Goal: Information Seeking & Learning: Find specific fact

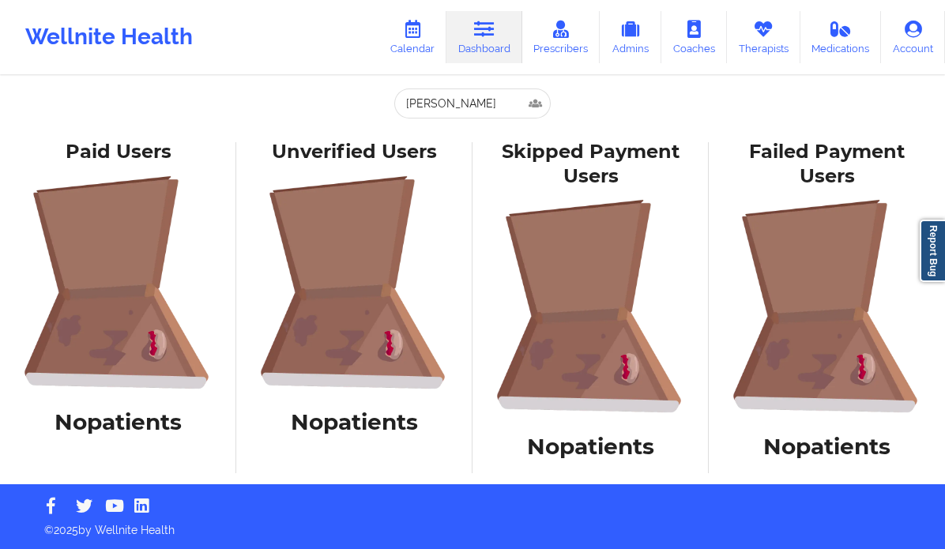
click at [430, 39] on link "Calendar" at bounding box center [412, 37] width 68 height 52
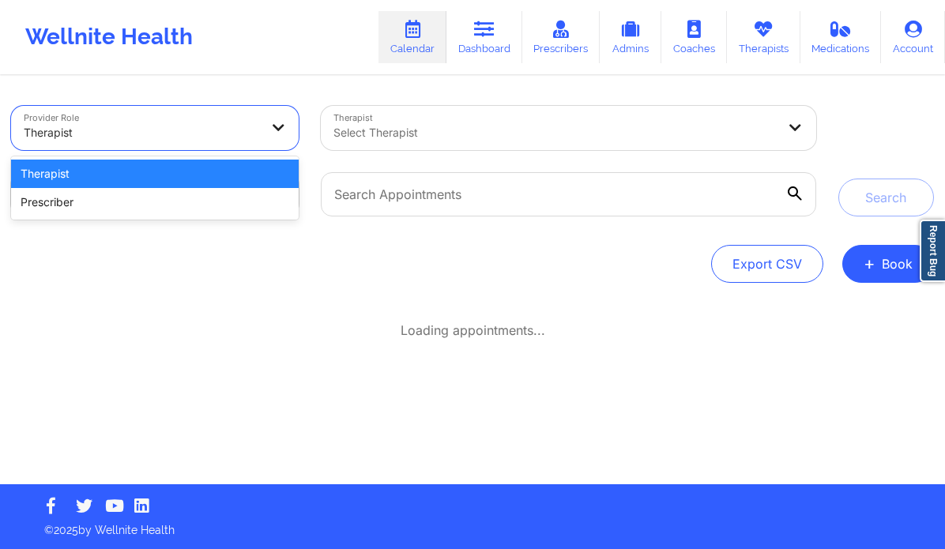
click at [230, 132] on div at bounding box center [142, 132] width 236 height 19
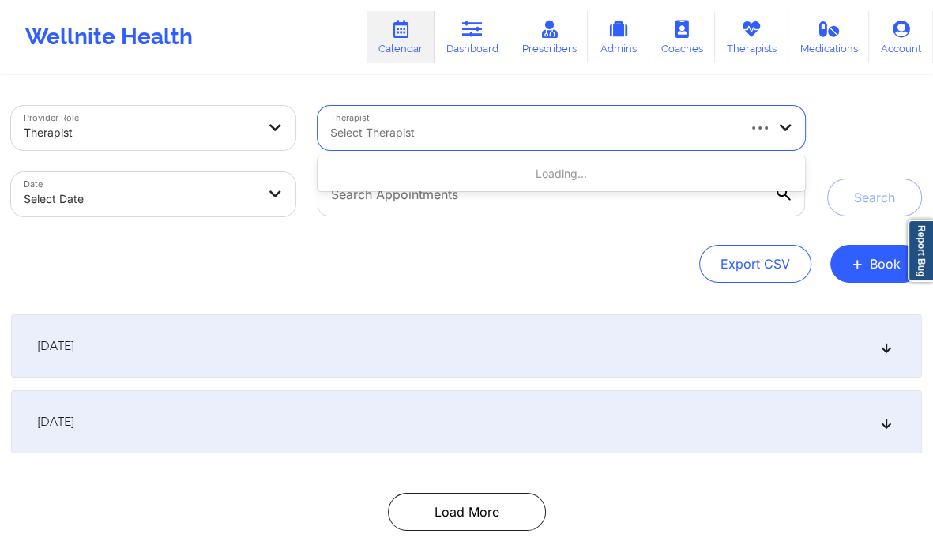
click at [381, 126] on div at bounding box center [532, 132] width 404 height 19
paste input "Brianna Mclaughlin"
type input "Brianna Mclaughlin"
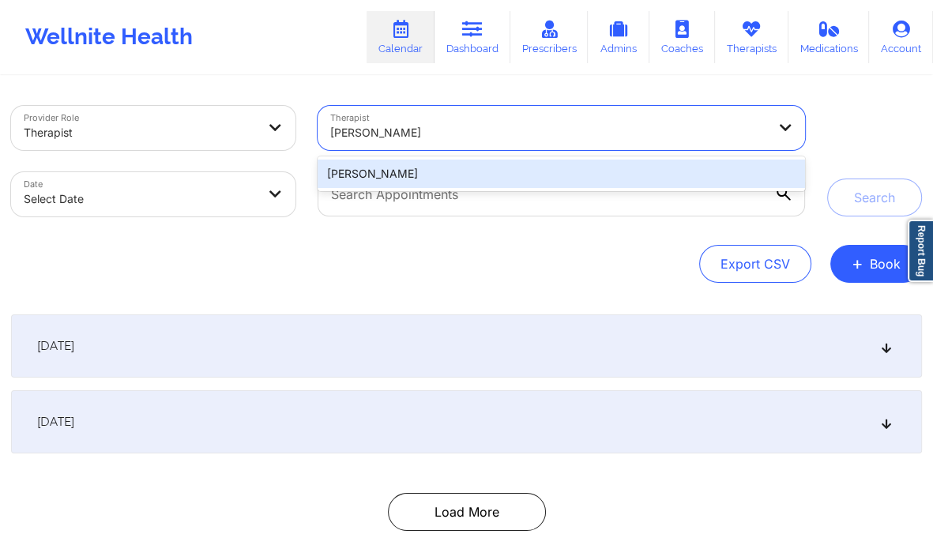
click at [430, 182] on div "Brianna Mclaughlin" at bounding box center [562, 174] width 488 height 28
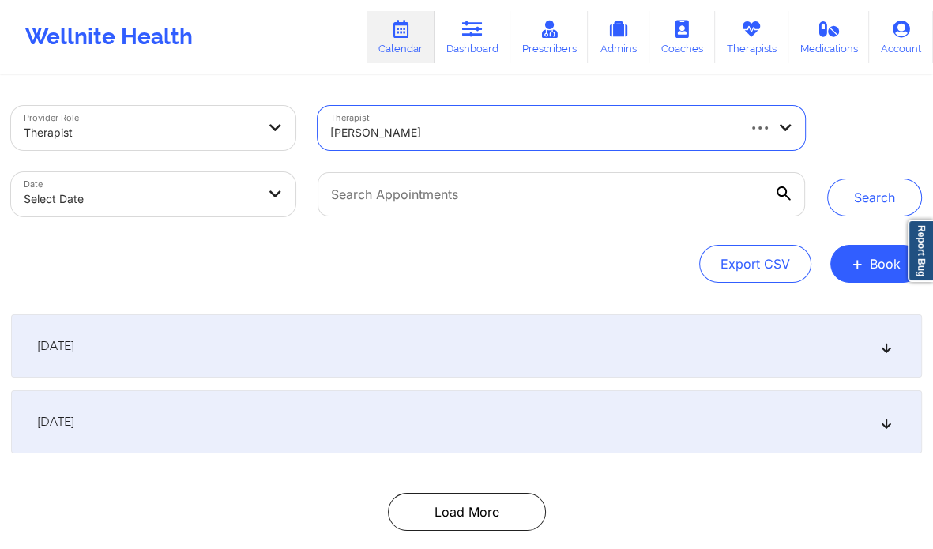
select select "2025-8"
select select "2025-9"
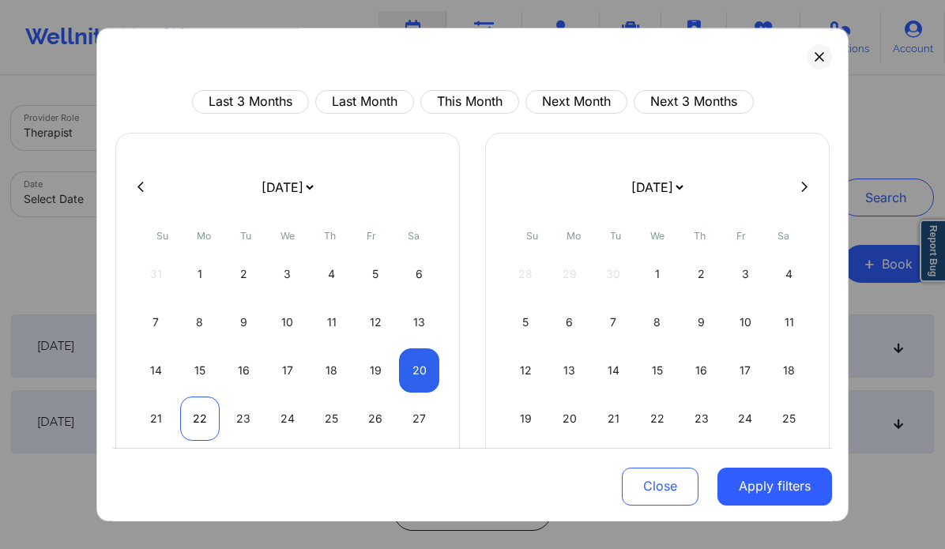
click at [191, 419] on div "22" at bounding box center [200, 419] width 40 height 44
select select "2025-8"
select select "2025-9"
select select "2025-8"
select select "2025-9"
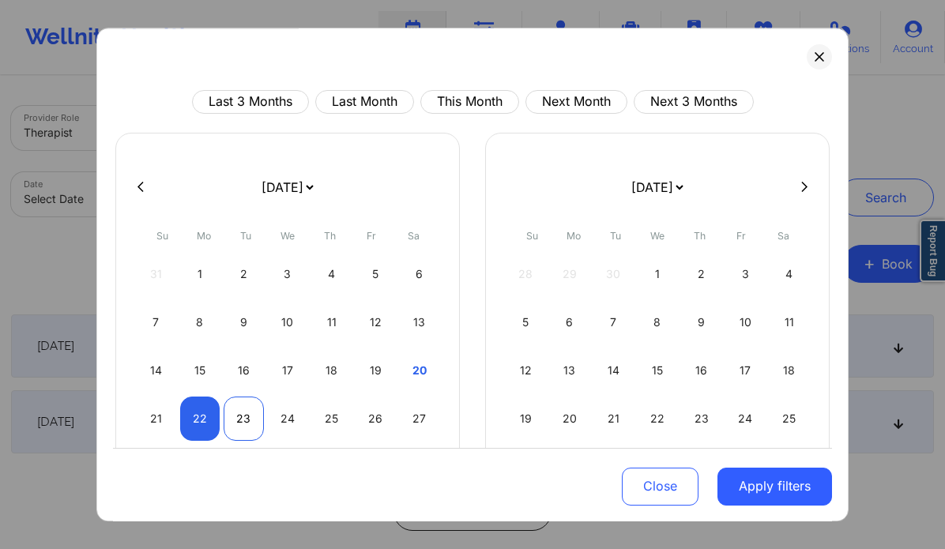
click at [249, 407] on div "23" at bounding box center [244, 419] width 40 height 44
select select "2025-8"
select select "2025-9"
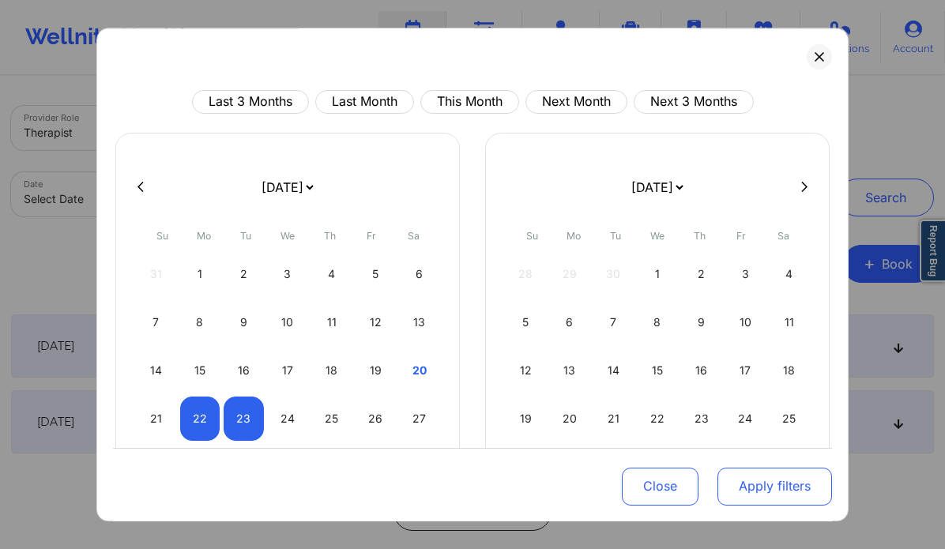
click at [744, 481] on button "Apply filters" at bounding box center [774, 486] width 115 height 38
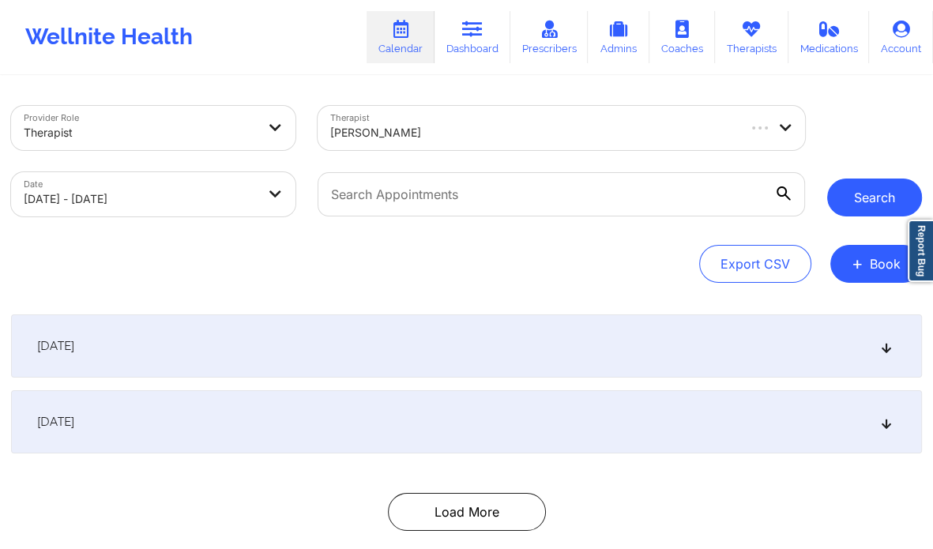
click at [861, 201] on button "Search" at bounding box center [874, 198] width 95 height 38
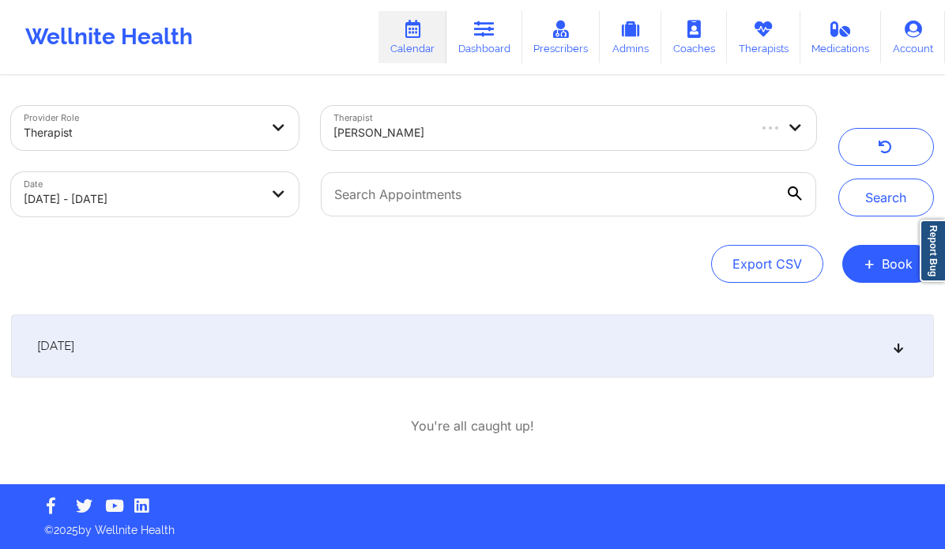
click at [899, 349] on icon at bounding box center [898, 345] width 13 height 11
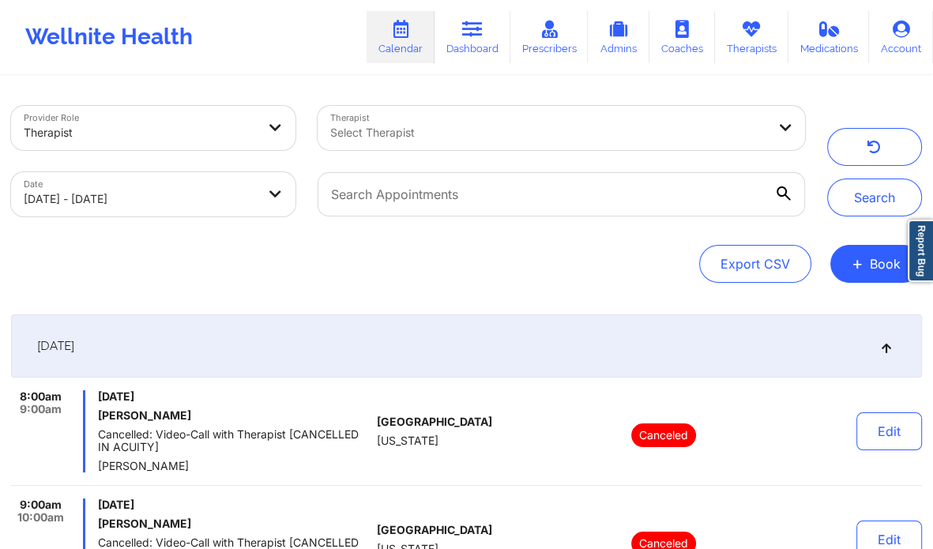
click at [224, 195] on body "Wellnite Health Calendar Dashboard Prescribers Admins Coaches Therapists Medica…" at bounding box center [466, 274] width 933 height 549
select select "2025-8"
select select "2025-9"
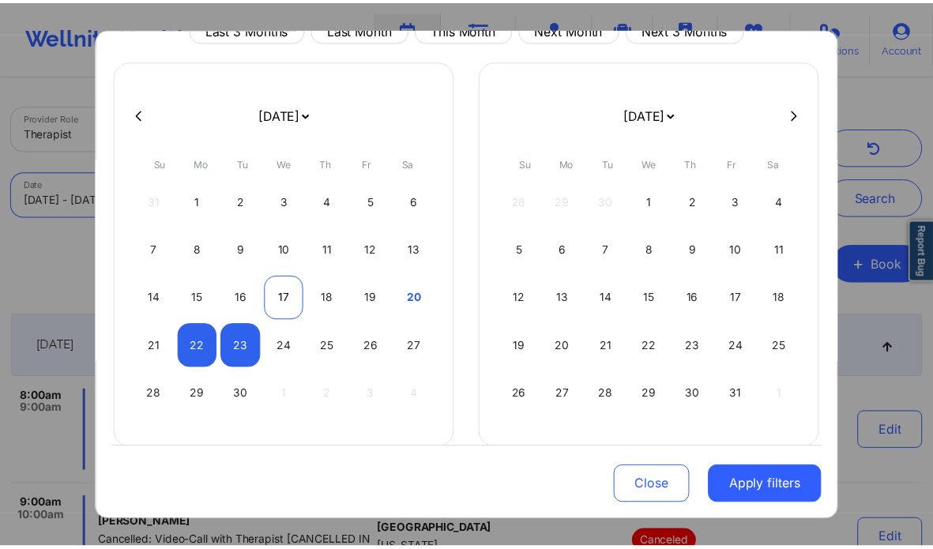
scroll to position [84, 0]
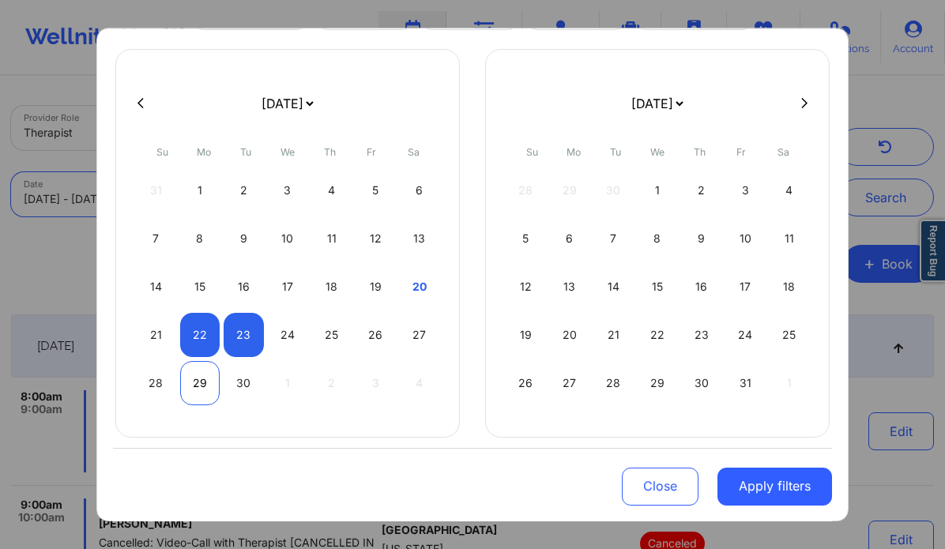
click at [202, 380] on div "29" at bounding box center [200, 383] width 40 height 44
select select "2025-8"
select select "2025-9"
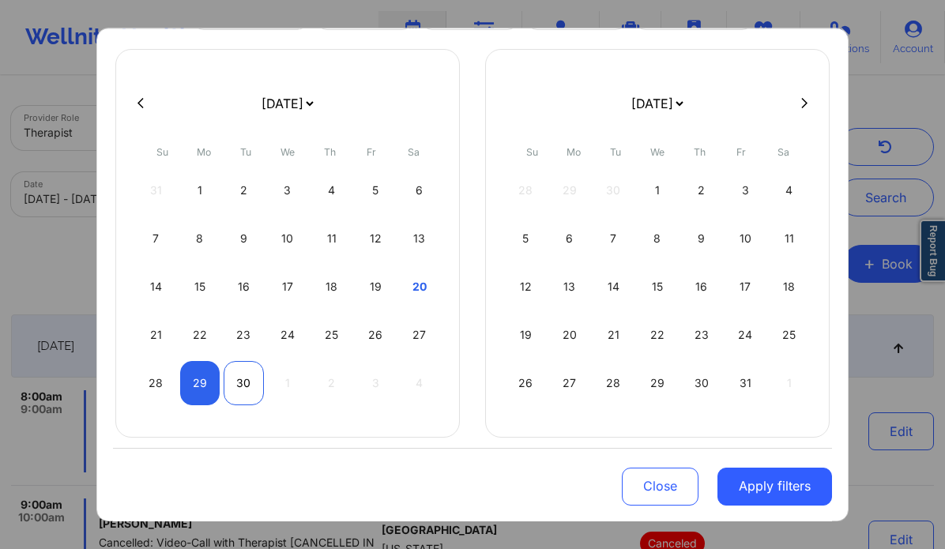
select select "2025-8"
select select "2025-9"
click at [232, 381] on div "30" at bounding box center [244, 383] width 40 height 44
select select "2025-8"
select select "2025-9"
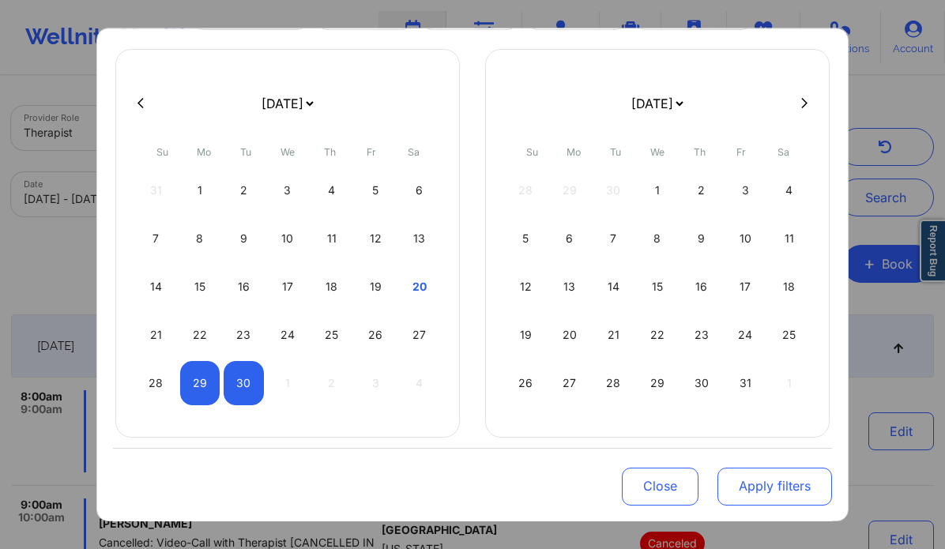
click at [744, 487] on button "Apply filters" at bounding box center [774, 486] width 115 height 38
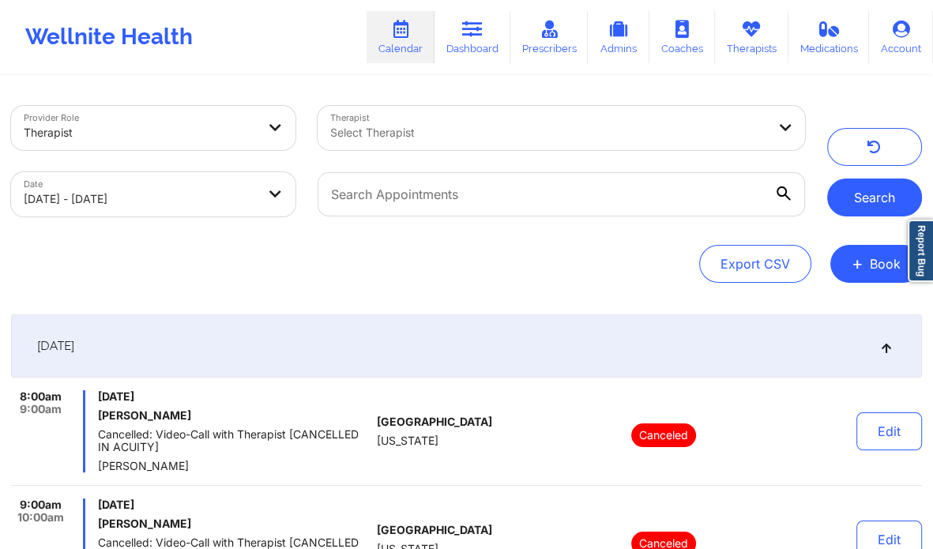
click at [886, 208] on button "Search" at bounding box center [874, 198] width 95 height 38
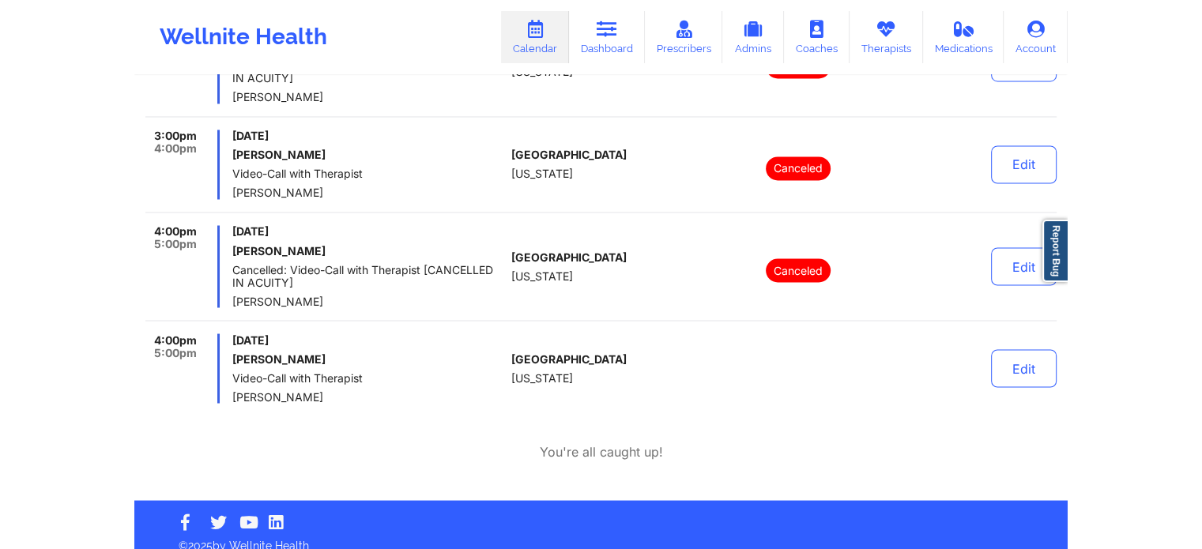
scroll to position [2094, 0]
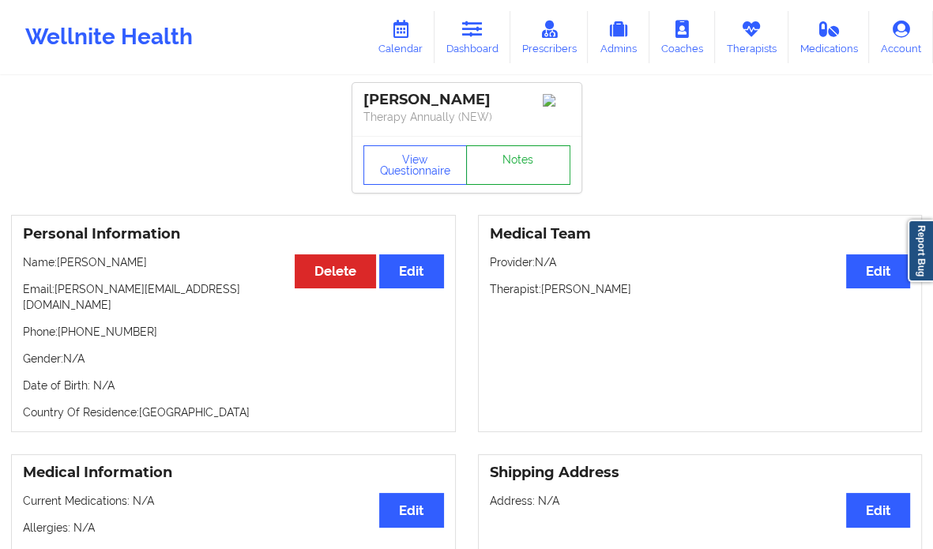
click at [520, 161] on link "Notes" at bounding box center [518, 164] width 104 height 39
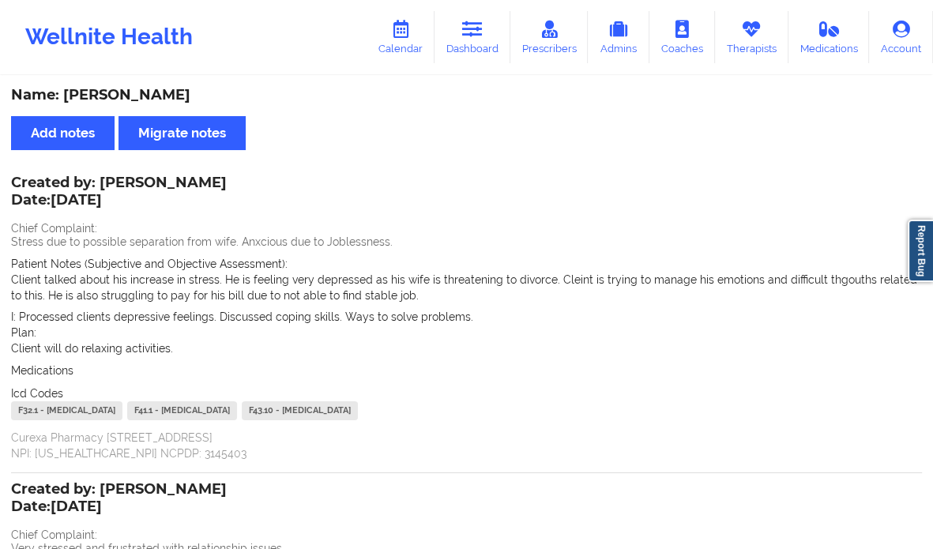
scroll to position [325, 0]
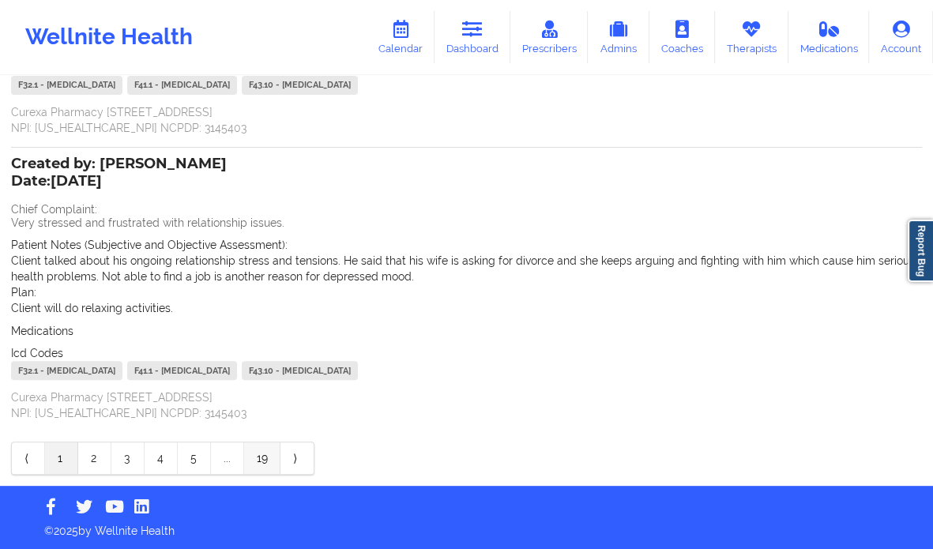
click at [266, 465] on link "19" at bounding box center [262, 458] width 36 height 32
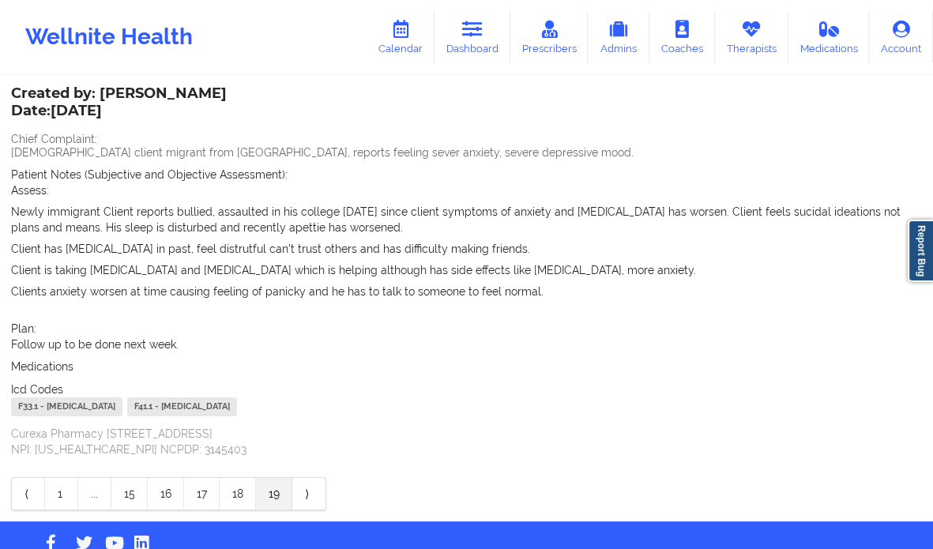
scroll to position [126, 0]
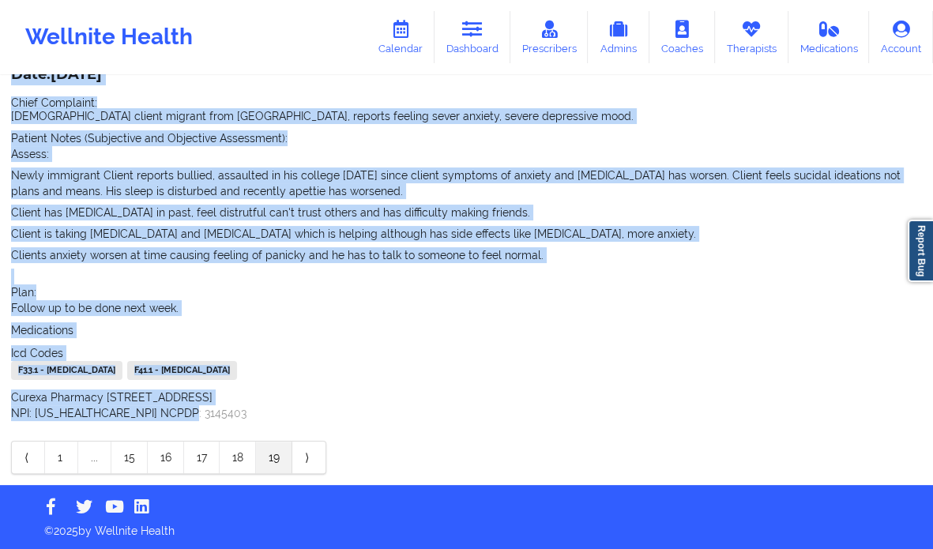
drag, startPoint x: 11, startPoint y: 201, endPoint x: 235, endPoint y: 416, distance: 310.6
click at [235, 416] on div "Created by: [PERSON_NAME] Date: [DATE] Chief Complaint: [DEMOGRAPHIC_DATA] clie…" at bounding box center [466, 236] width 911 height 369
copy div "Date: [DATE] Chief Complaint: [DEMOGRAPHIC_DATA] client migrant from [GEOGRAPHI…"
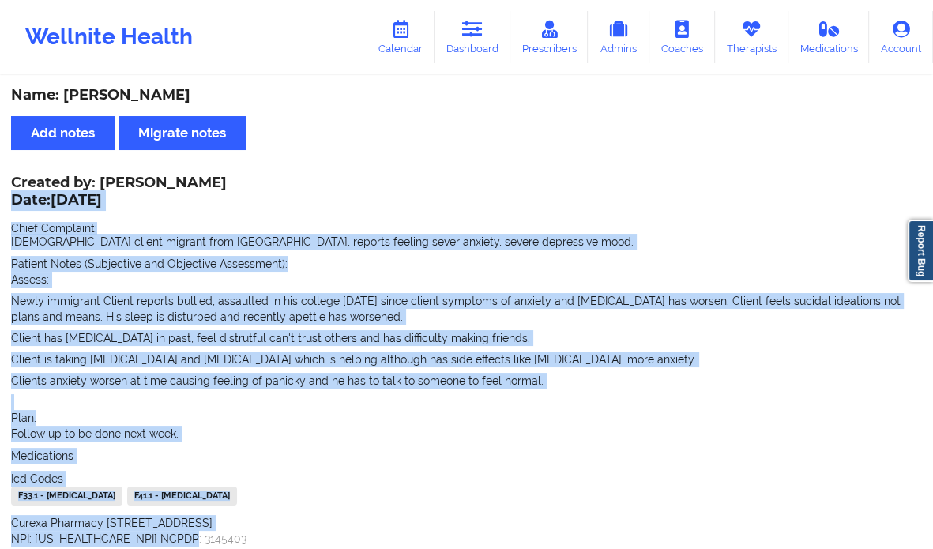
click at [307, 242] on p "[DEMOGRAPHIC_DATA] client migrant from [GEOGRAPHIC_DATA], reports feeling sever…" at bounding box center [466, 242] width 911 height 16
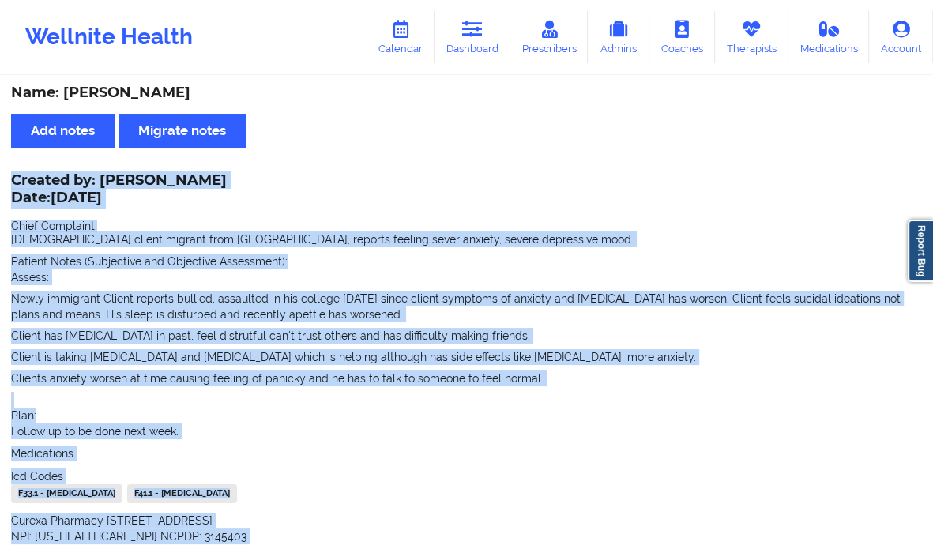
scroll to position [126, 0]
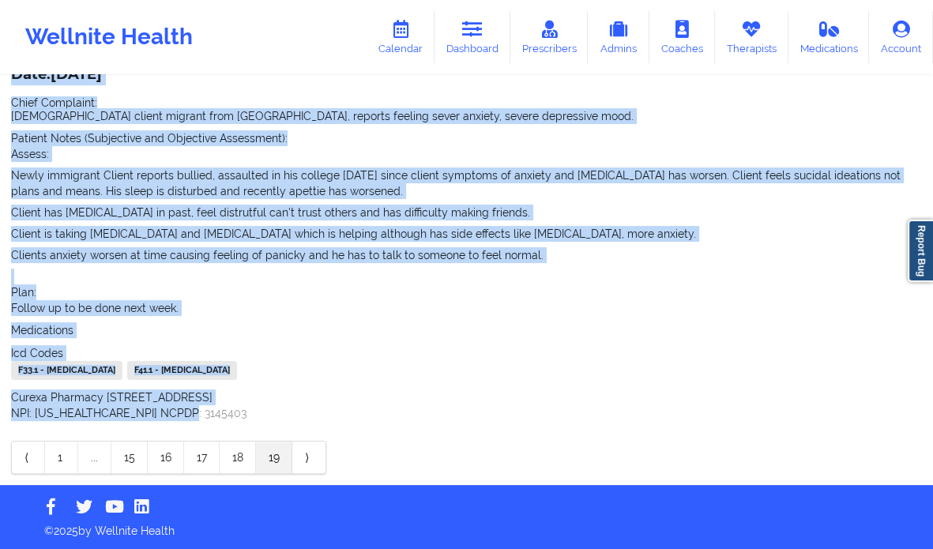
drag, startPoint x: 13, startPoint y: 180, endPoint x: 280, endPoint y: 423, distance: 360.1
click at [280, 423] on div "Created by: [PERSON_NAME] Date: [DATE] Chief Complaint: [DEMOGRAPHIC_DATA] clie…" at bounding box center [466, 242] width 911 height 380
copy div "Created by: [PERSON_NAME] Date: [DATE] Chief Complaint: [DEMOGRAPHIC_DATA] clie…"
click at [237, 450] on link "18" at bounding box center [238, 458] width 36 height 32
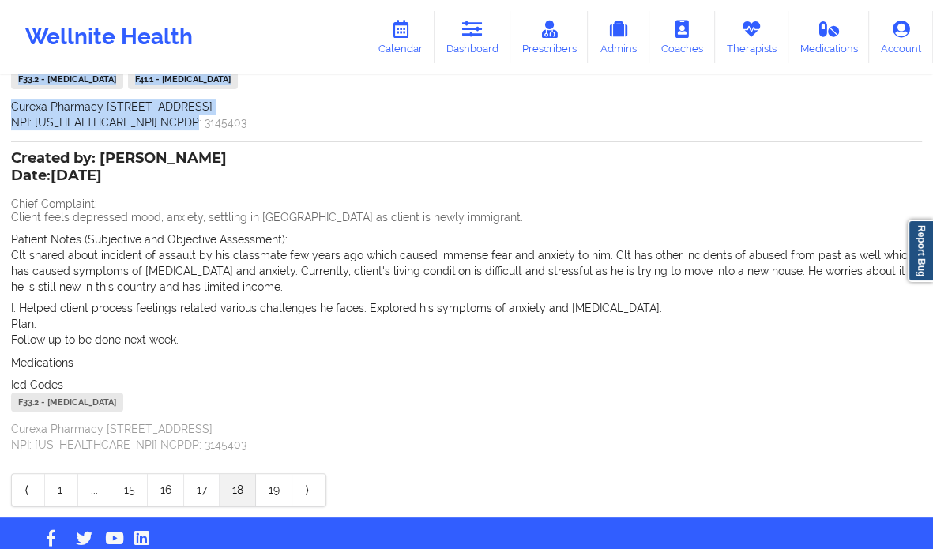
scroll to position [341, 0]
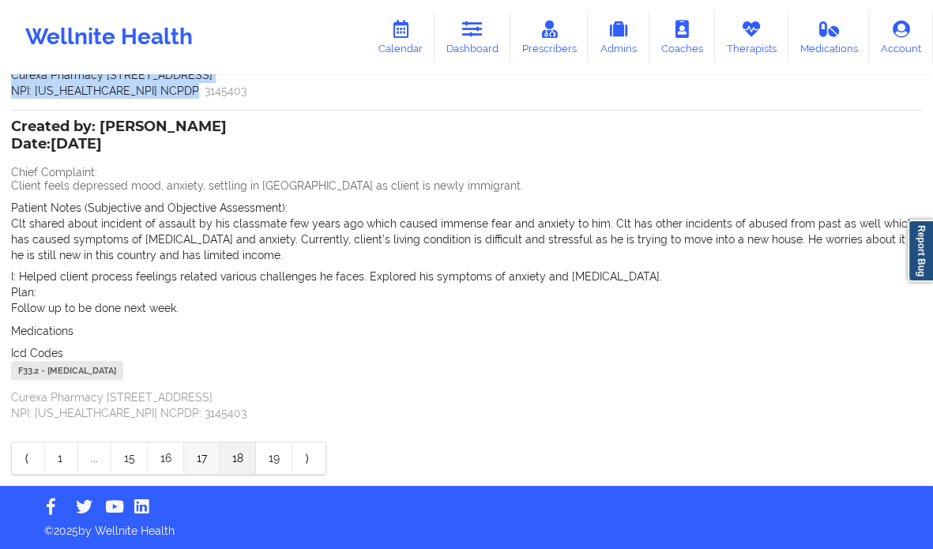
click at [202, 465] on link "17" at bounding box center [202, 458] width 36 height 32
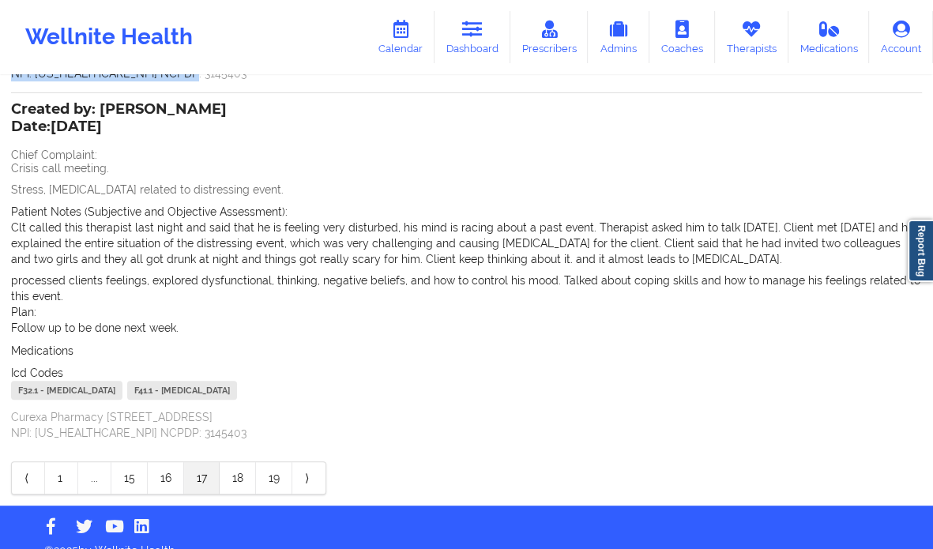
scroll to position [421, 0]
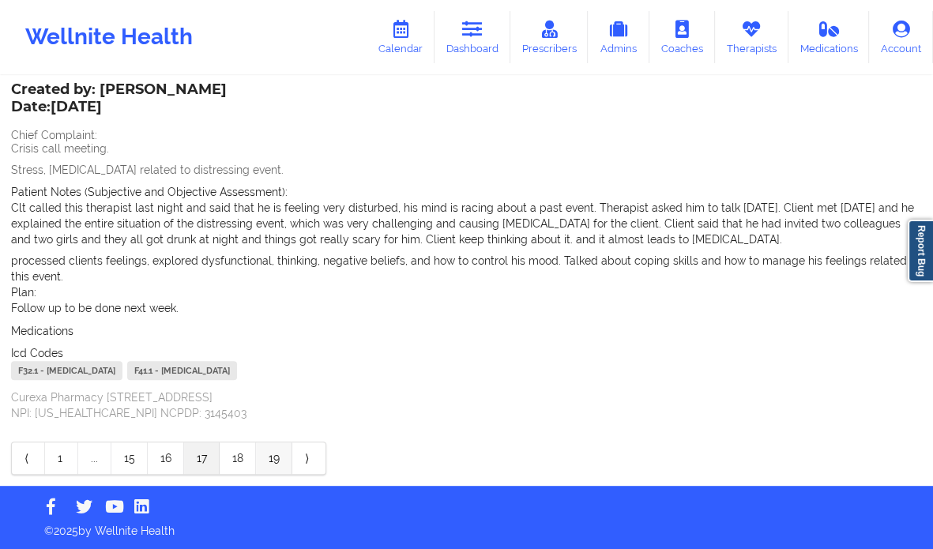
click at [271, 465] on link "19" at bounding box center [274, 458] width 36 height 32
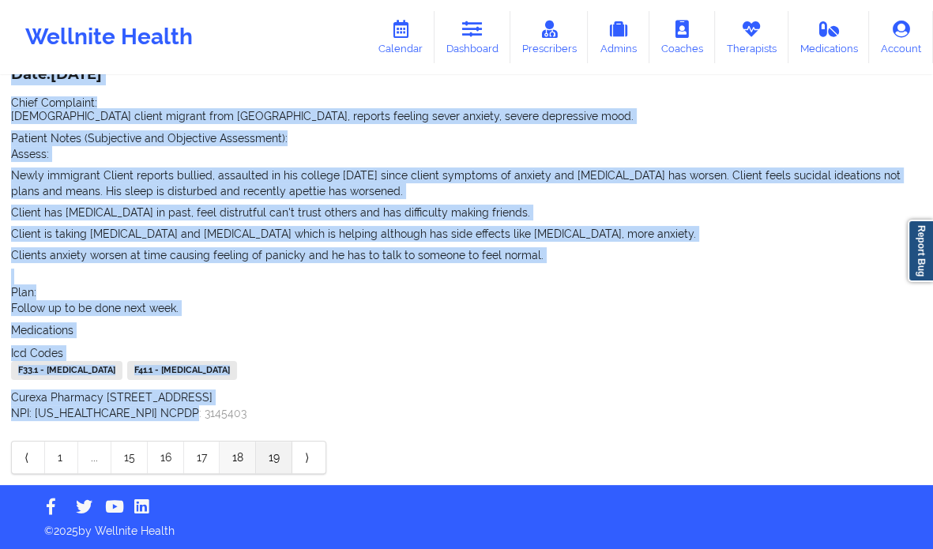
scroll to position [125, 0]
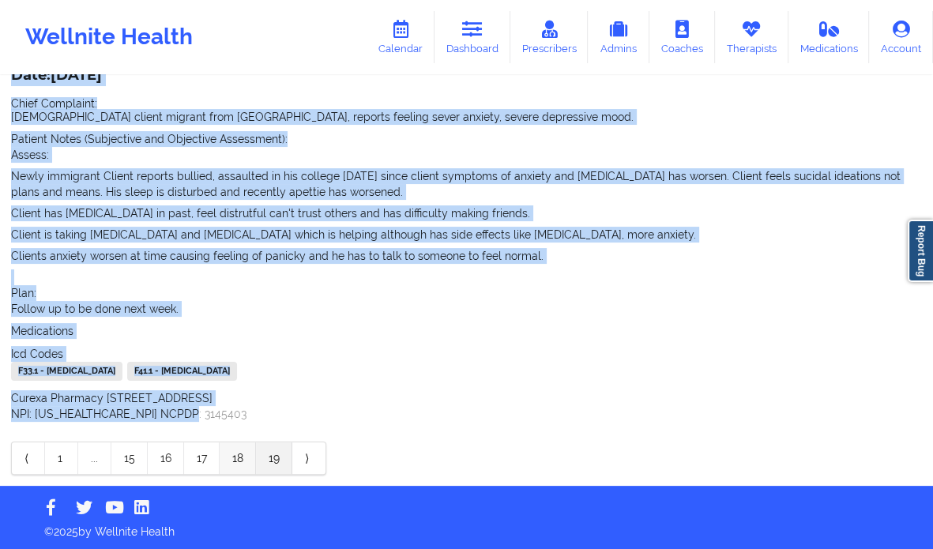
click at [239, 464] on link "18" at bounding box center [238, 458] width 36 height 32
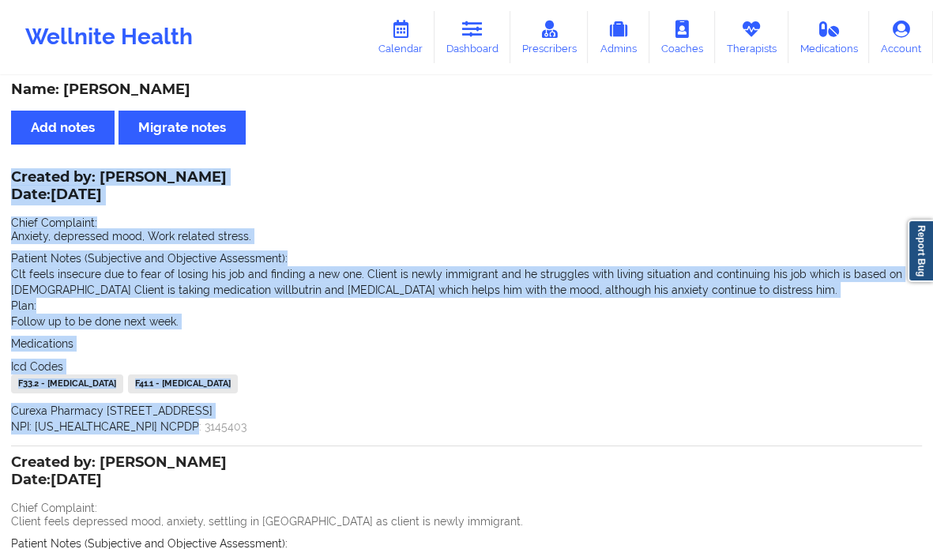
scroll to position [0, 0]
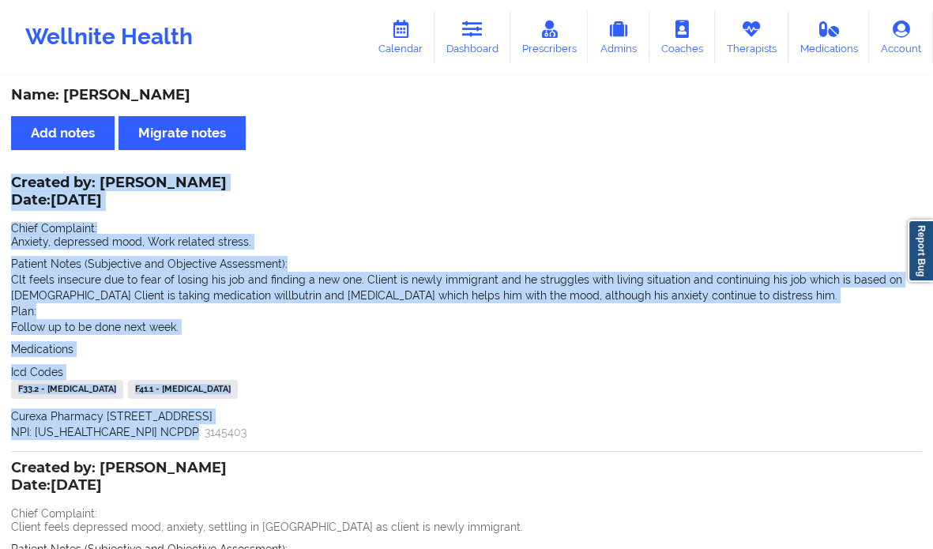
click at [208, 343] on div "Medications" at bounding box center [466, 349] width 911 height 16
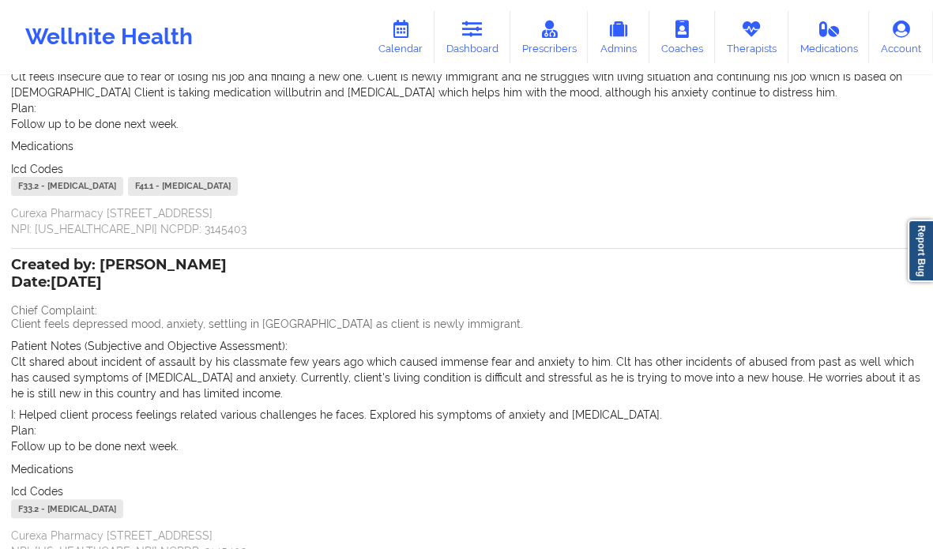
scroll to position [341, 0]
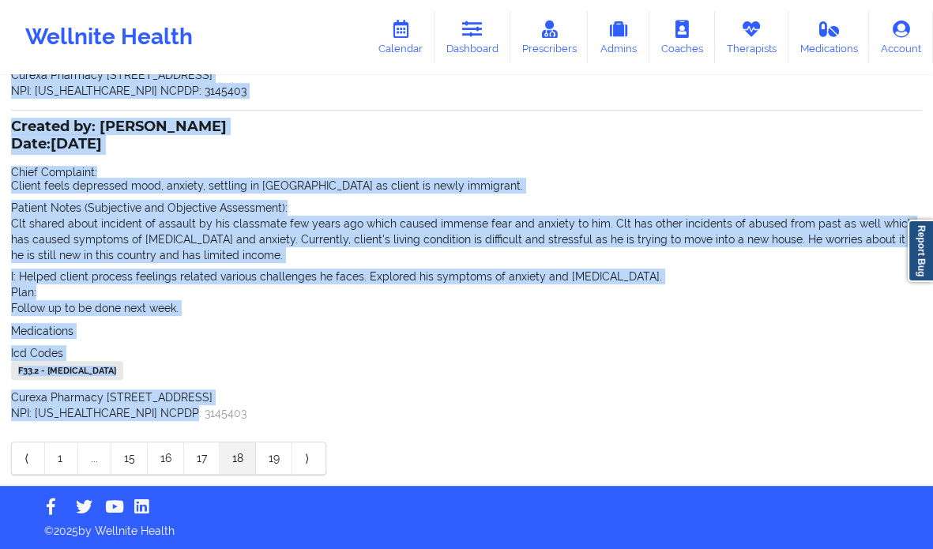
drag, startPoint x: 13, startPoint y: 182, endPoint x: 202, endPoint y: 409, distance: 295.6
click at [202, 409] on div "Created by: [PERSON_NAME] Date: [DATE] Chief Complaint: Anxiety, depressed mood…" at bounding box center [466, 155] width 911 height 638
copy div "Created by: [PERSON_NAME] Date: [DATE] Chief Complaint: Anxiety, depressed mood…"
click at [211, 452] on link "17" at bounding box center [202, 458] width 36 height 32
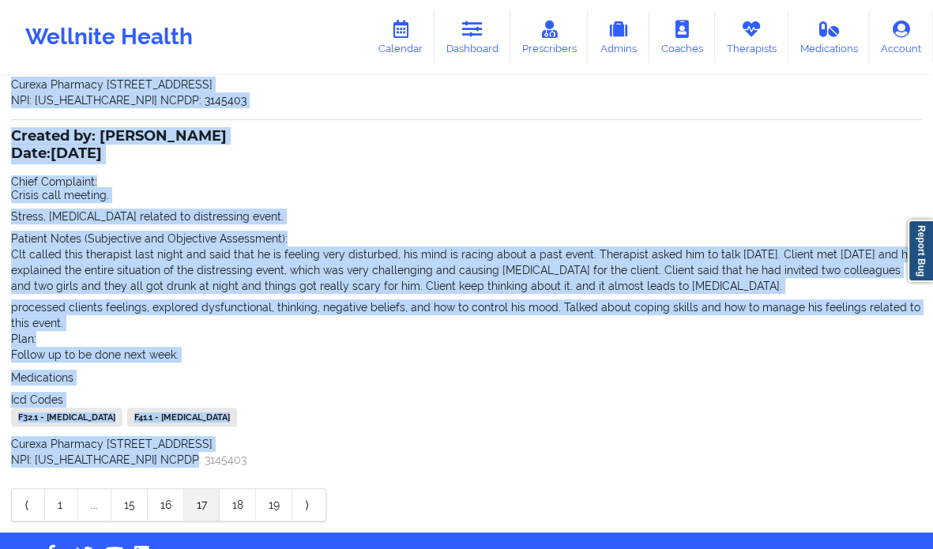
scroll to position [421, 0]
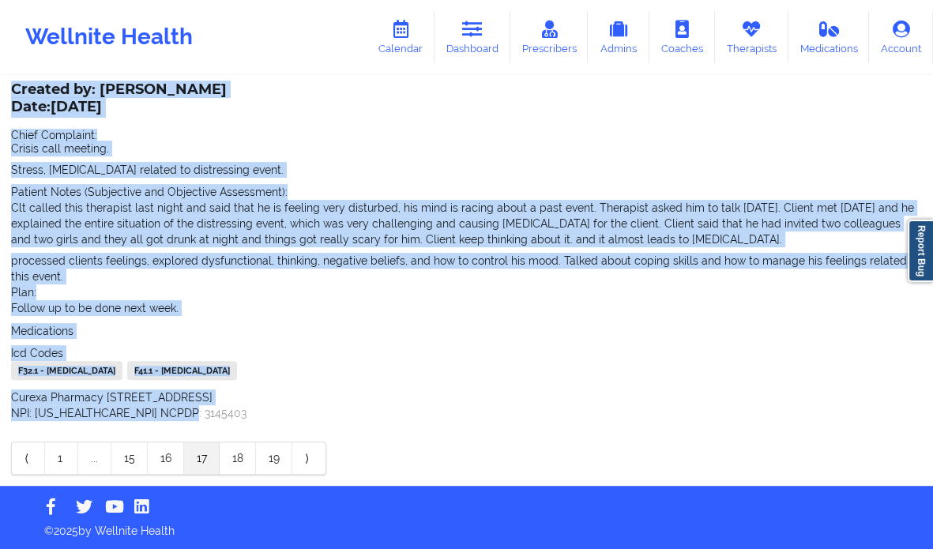
copy div "Created by: [PERSON_NAME] Date: [DATE] Chief Complaint: Anxiety, depressed mood…"
click at [170, 467] on link "16" at bounding box center [166, 458] width 36 height 32
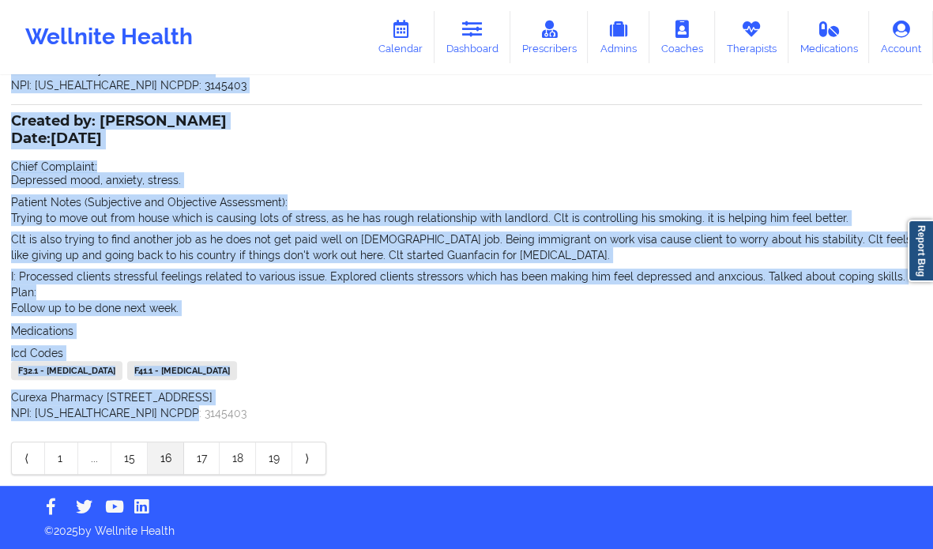
copy div "Created by: [PERSON_NAME] Date: [DATE] Chief Complaint: Anxiety, depressed mood…"
click at [135, 467] on link "15" at bounding box center [129, 458] width 36 height 32
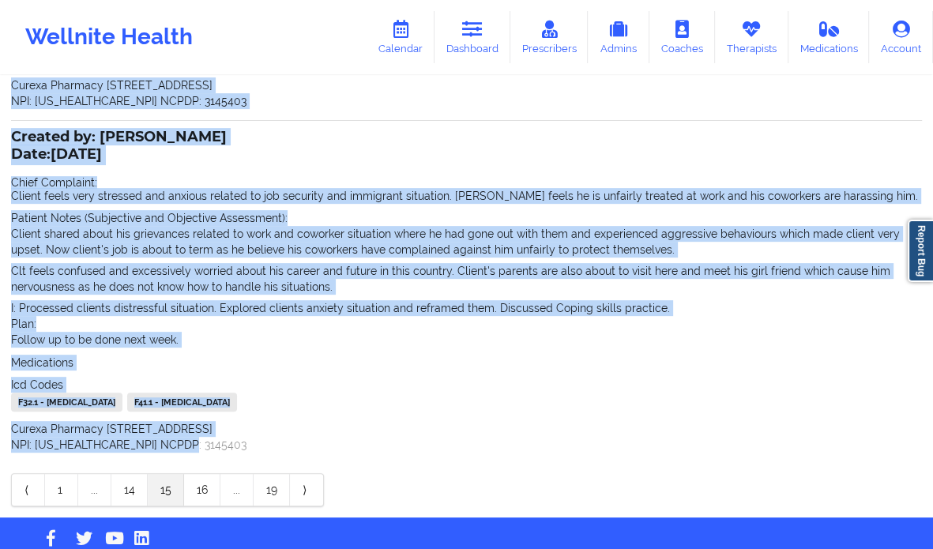
scroll to position [416, 0]
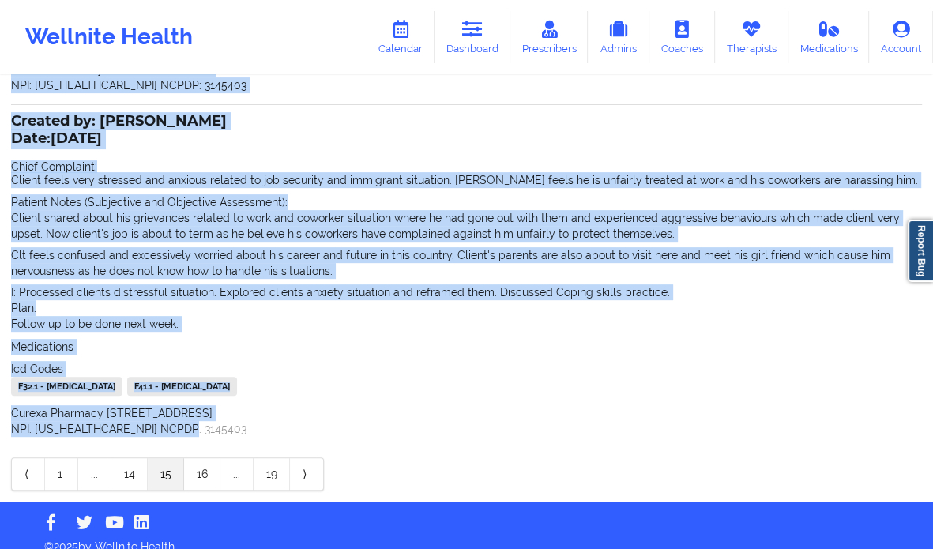
copy div "Created by: [PERSON_NAME] Date: [DATE] Chief Complaint: Anxiety, depressed mood…"
click at [134, 467] on link "14" at bounding box center [129, 474] width 36 height 32
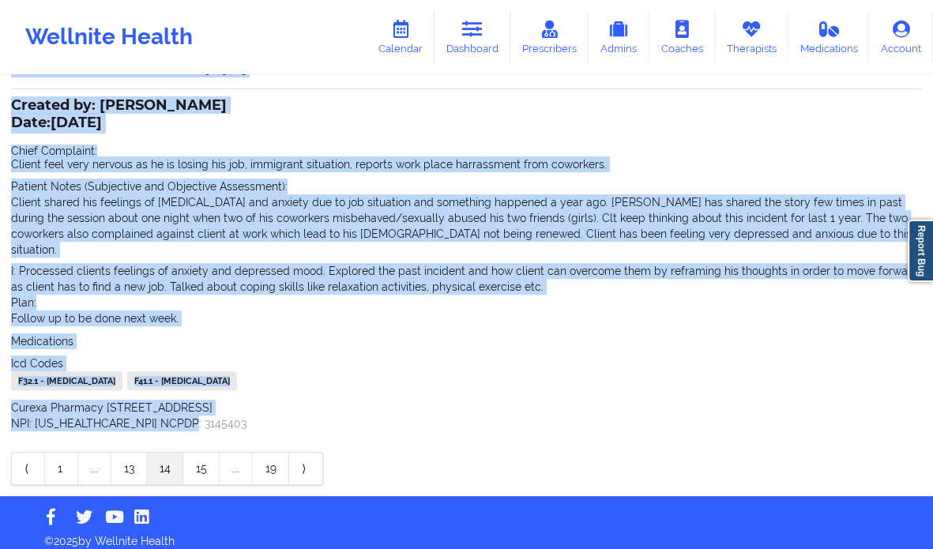
scroll to position [400, 0]
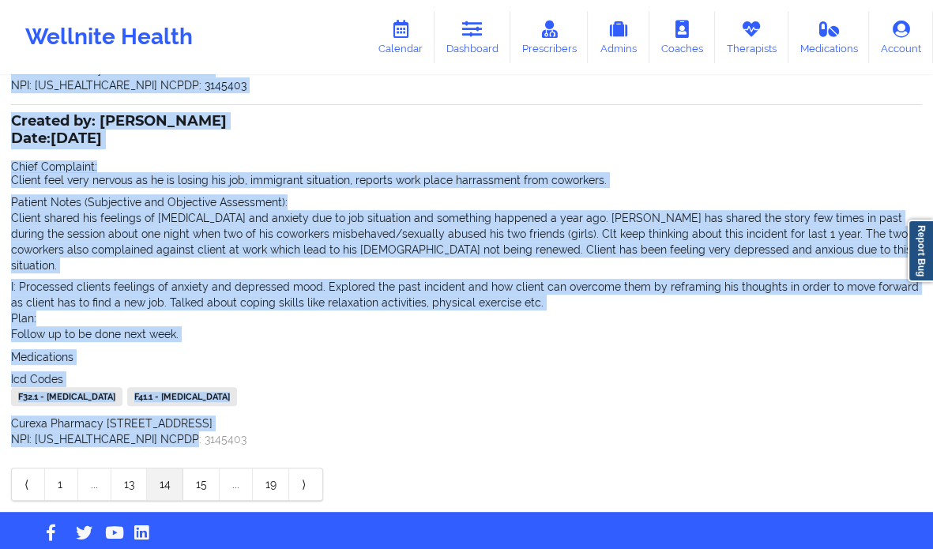
copy div "Created by: [PERSON_NAME] Date: [DATE] Chief Complaint: Anxiety, depressed mood…"
click at [128, 468] on link "13" at bounding box center [129, 484] width 36 height 32
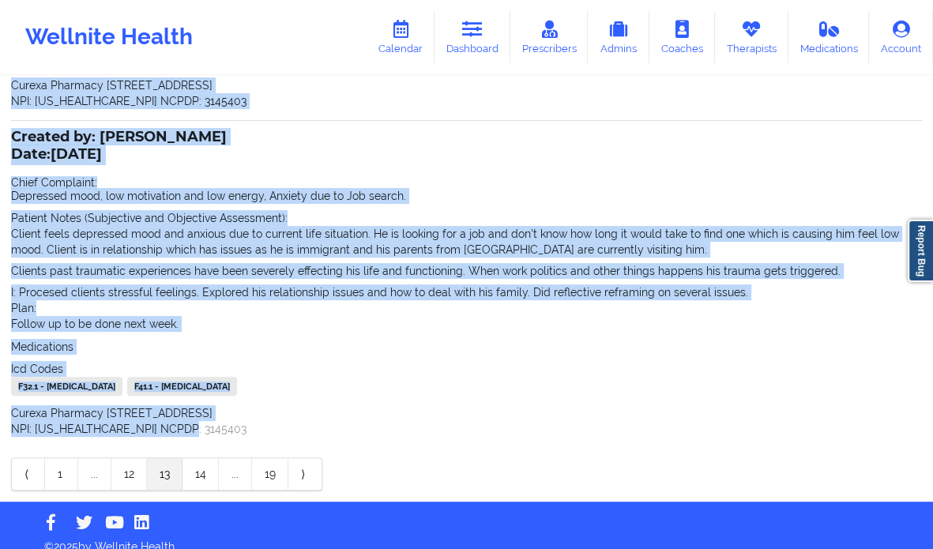
copy div "Created by: [PERSON_NAME] Date: [DATE] Chief Complaint: Anxiety, depressed mood…"
click at [134, 458] on link "12" at bounding box center [129, 474] width 36 height 32
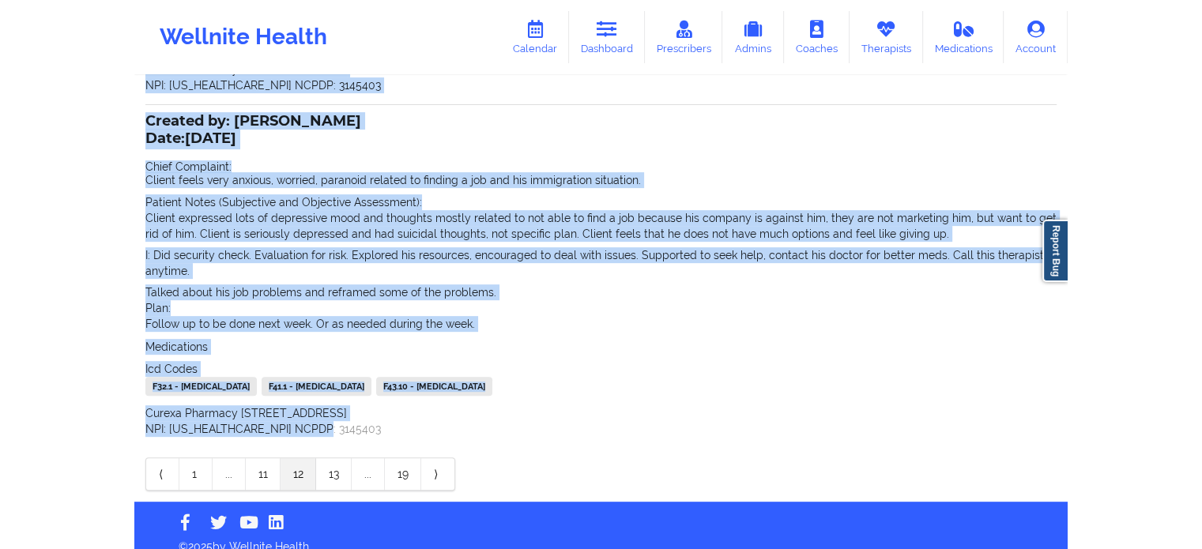
scroll to position [384, 0]
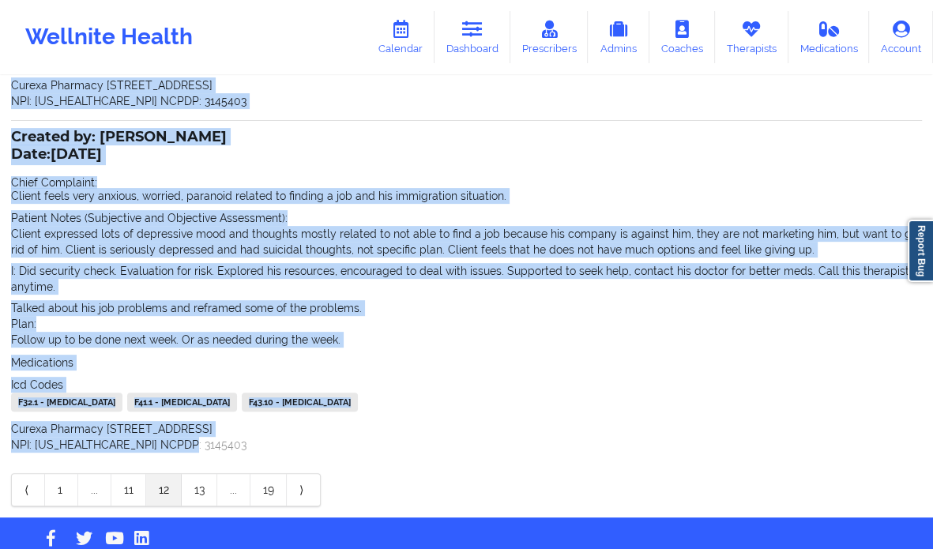
copy div "Created by: [PERSON_NAME] Date: [DATE] Chief Complaint: Anxiety, depressed mood…"
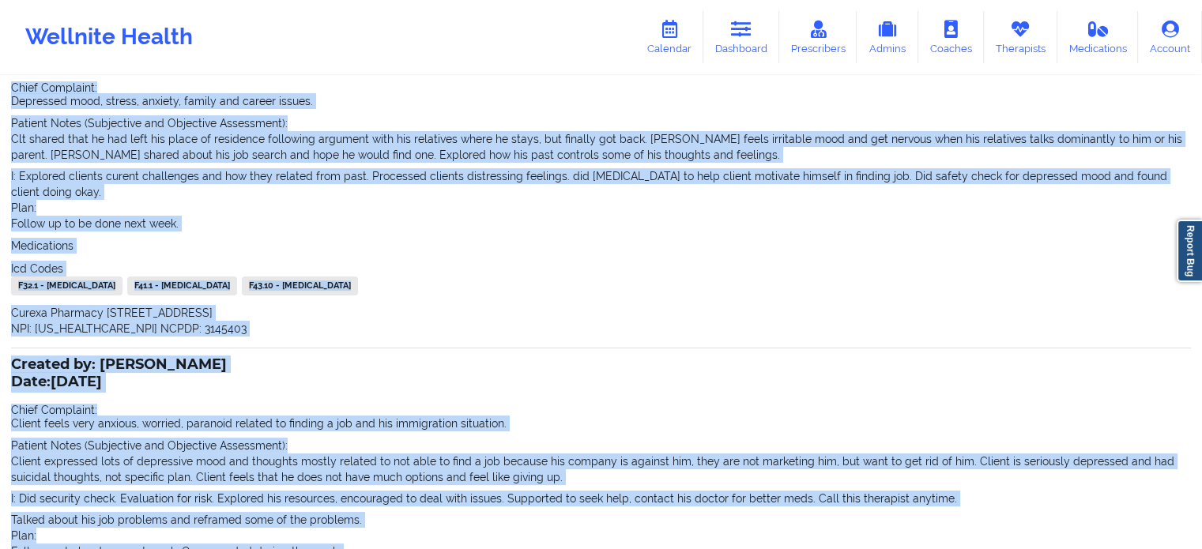
scroll to position [0, 0]
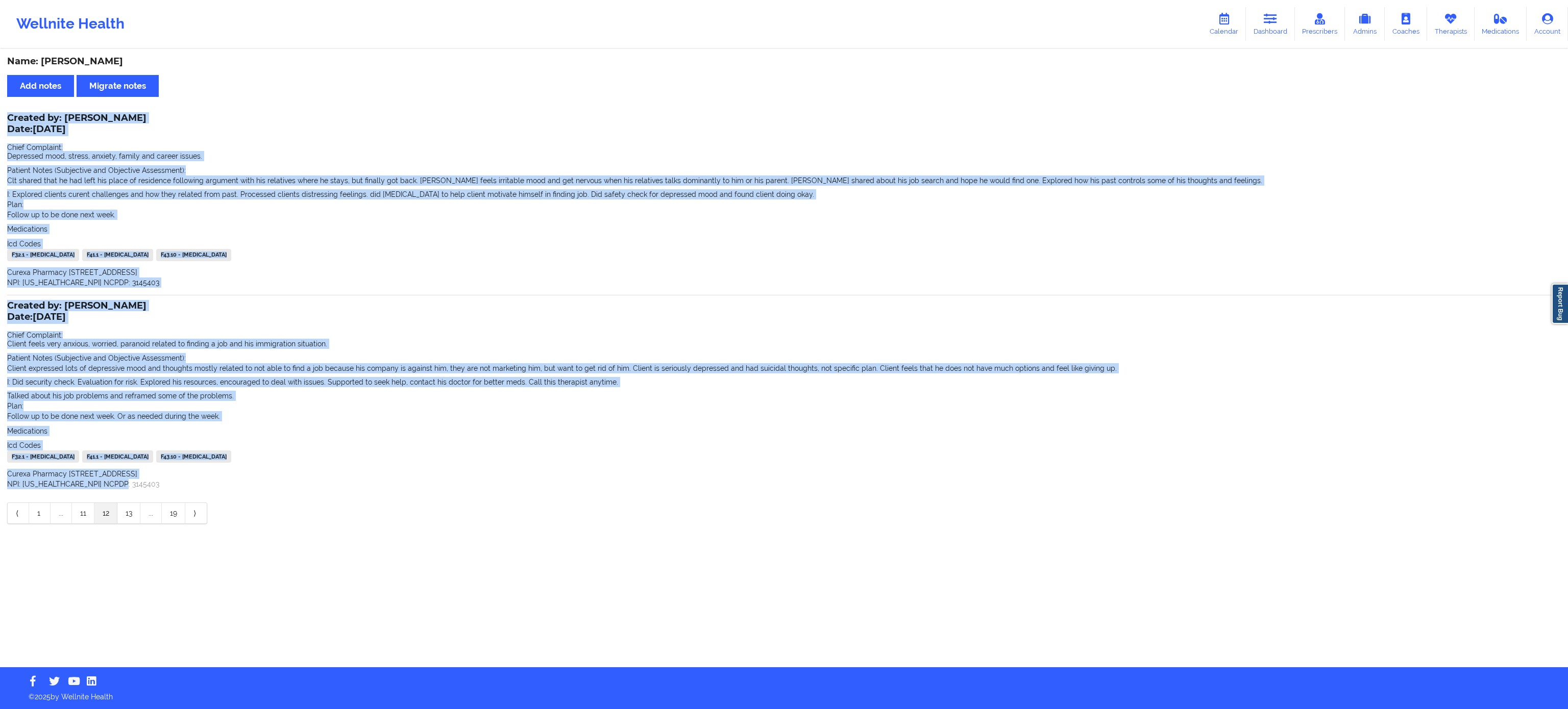
drag, startPoint x: 718, startPoint y: 20, endPoint x: 910, endPoint y: 403, distance: 428.4
click at [602, 354] on div "Plan: Follow up to be done next week. Or as needed during the week." at bounding box center [784, 411] width 1554 height 21
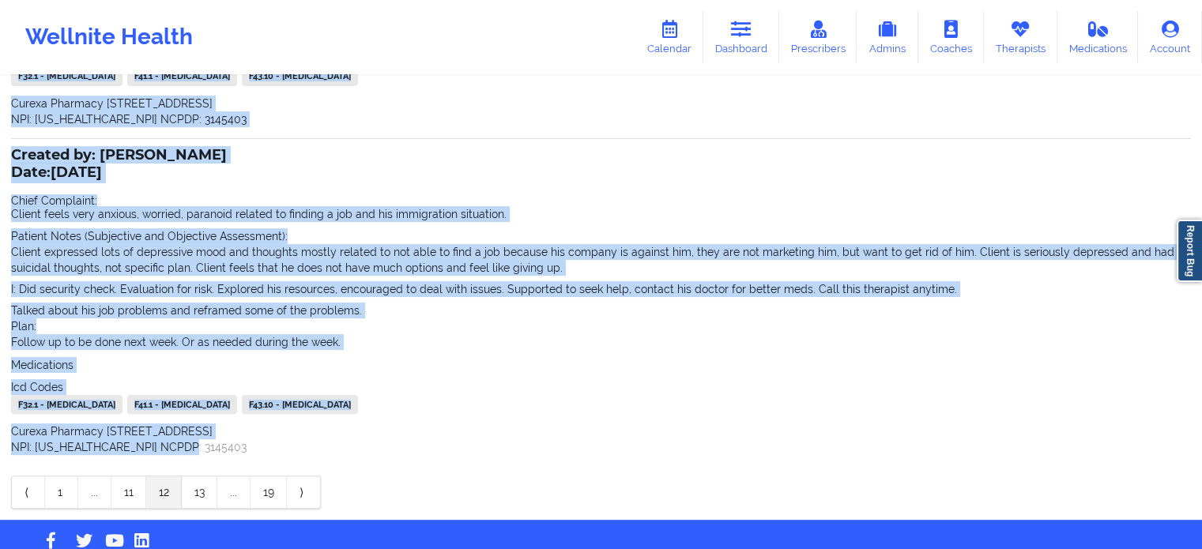
scroll to position [384, 0]
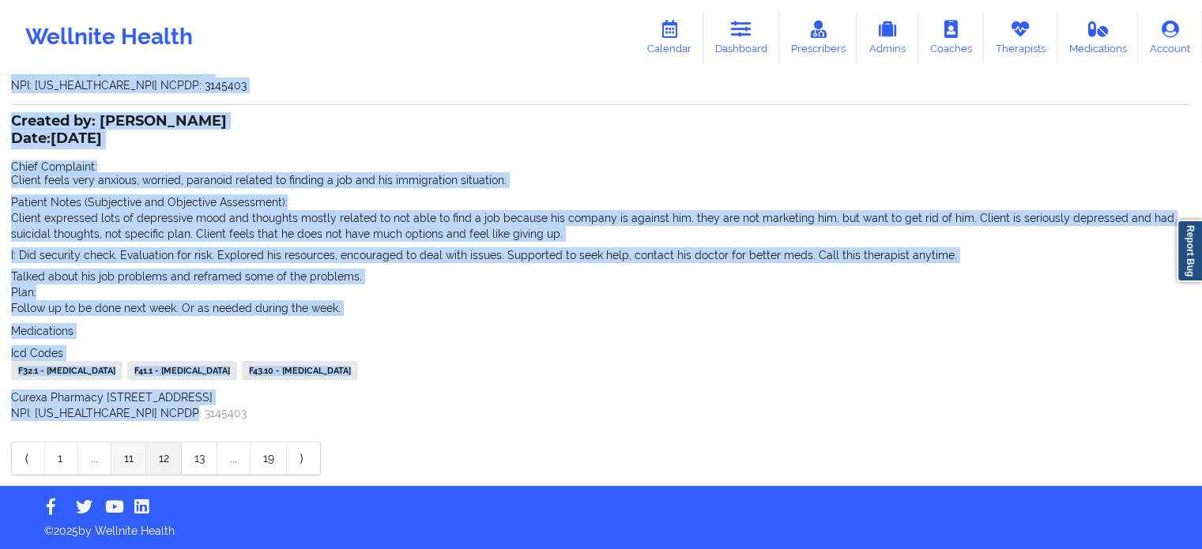
click at [136, 457] on link "11" at bounding box center [128, 458] width 35 height 32
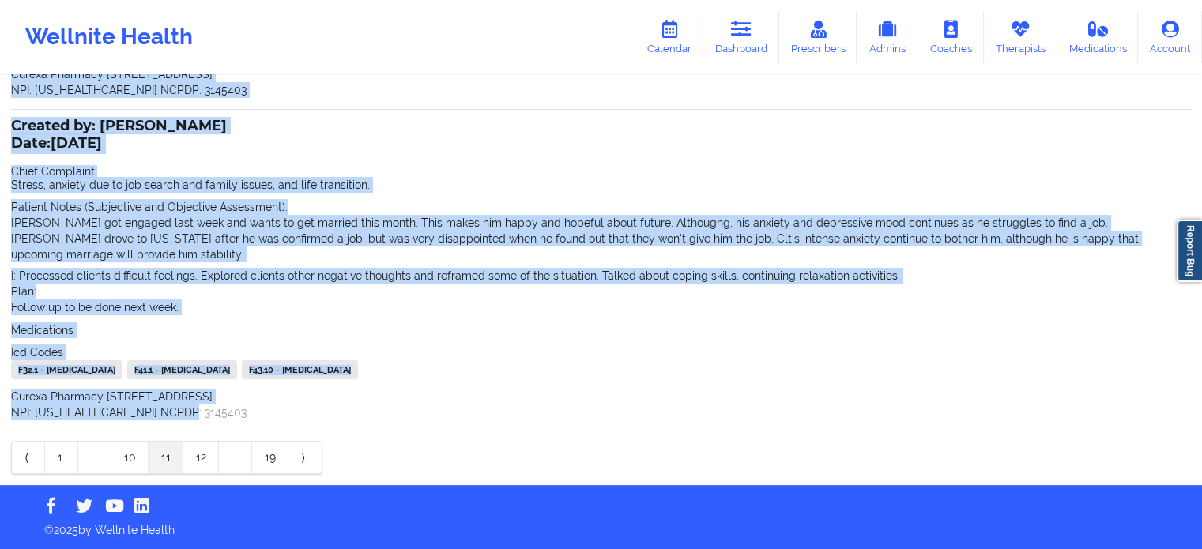
scroll to position [347, 0]
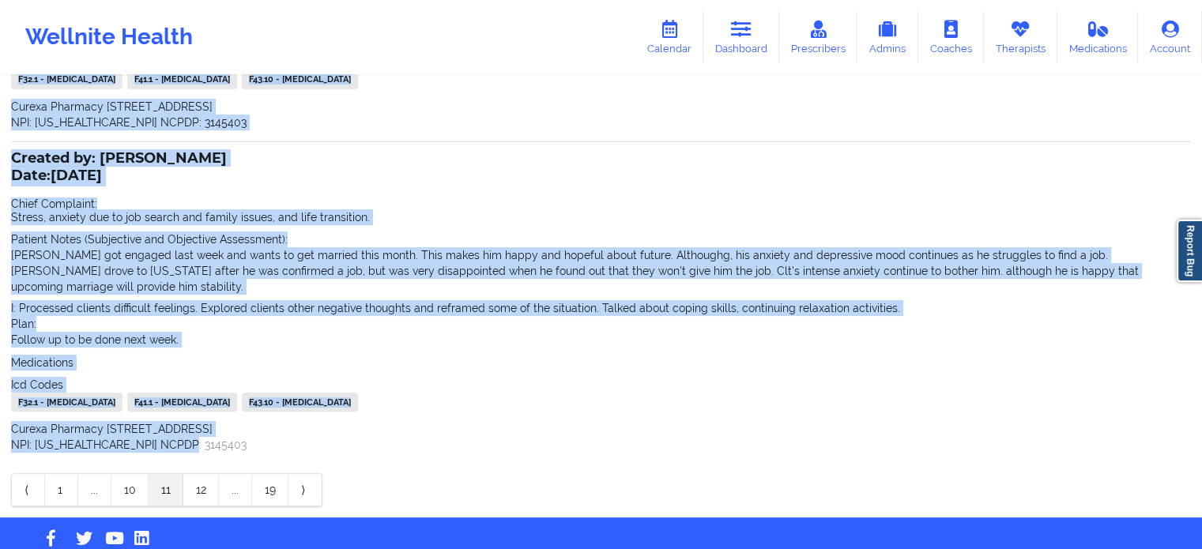
copy div "Created by: [PERSON_NAME] Date: [DATE] Chief Complaint: Anxiety, depressed mood…"
click at [136, 474] on link "10" at bounding box center [129, 490] width 37 height 32
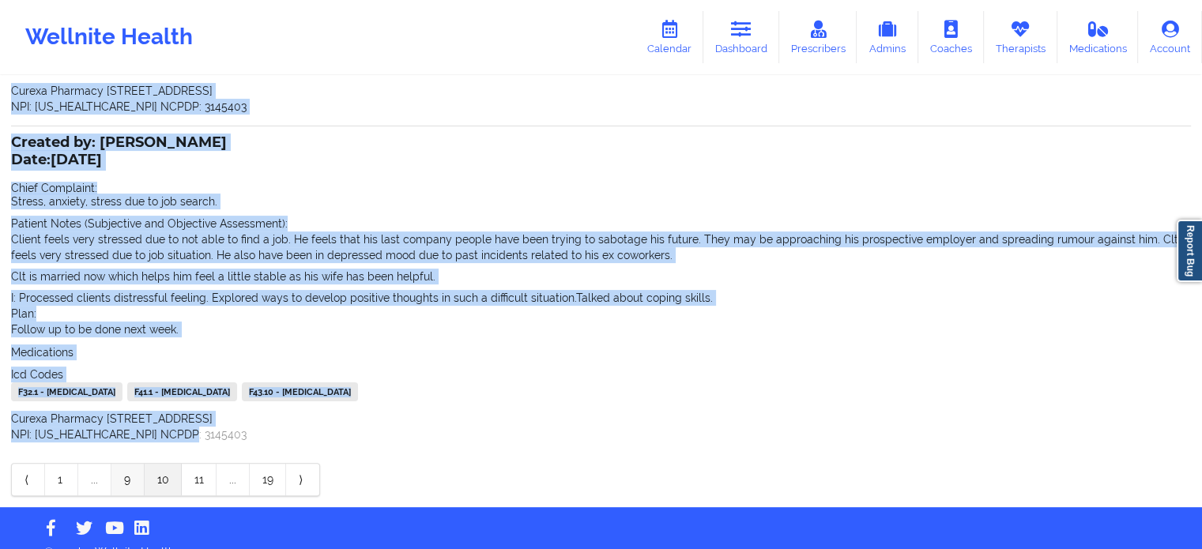
click at [123, 486] on link "9" at bounding box center [127, 480] width 33 height 32
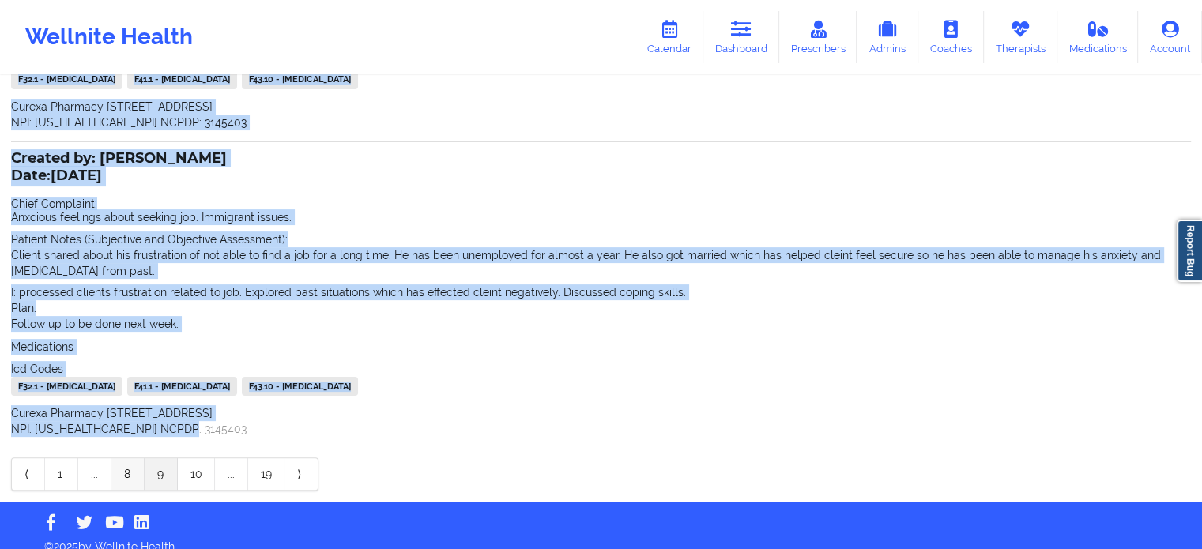
click at [133, 459] on link "8" at bounding box center [127, 474] width 33 height 32
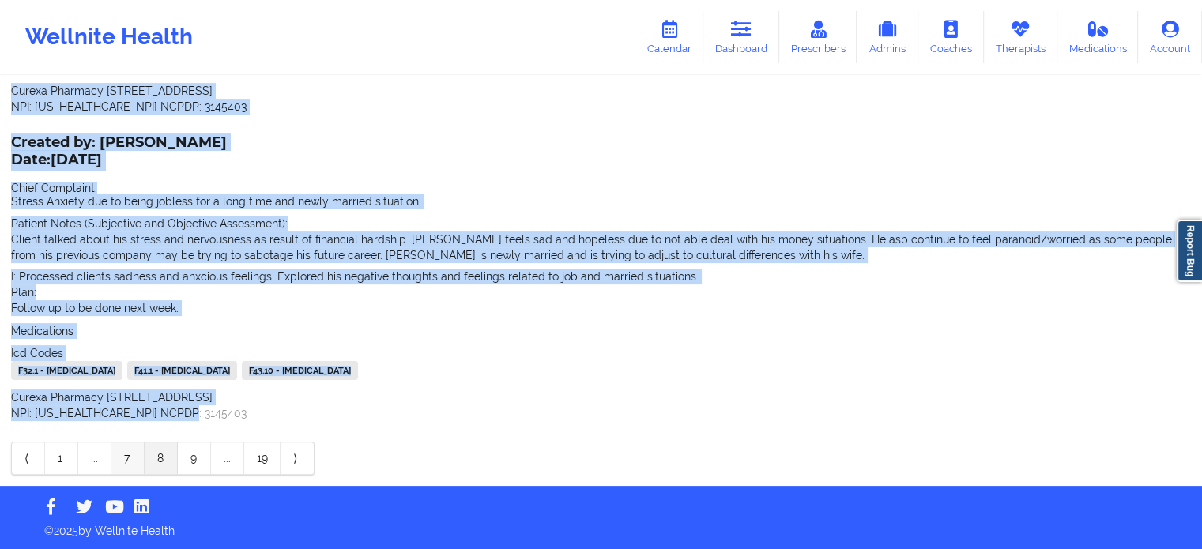
click at [131, 462] on link "7" at bounding box center [127, 458] width 33 height 32
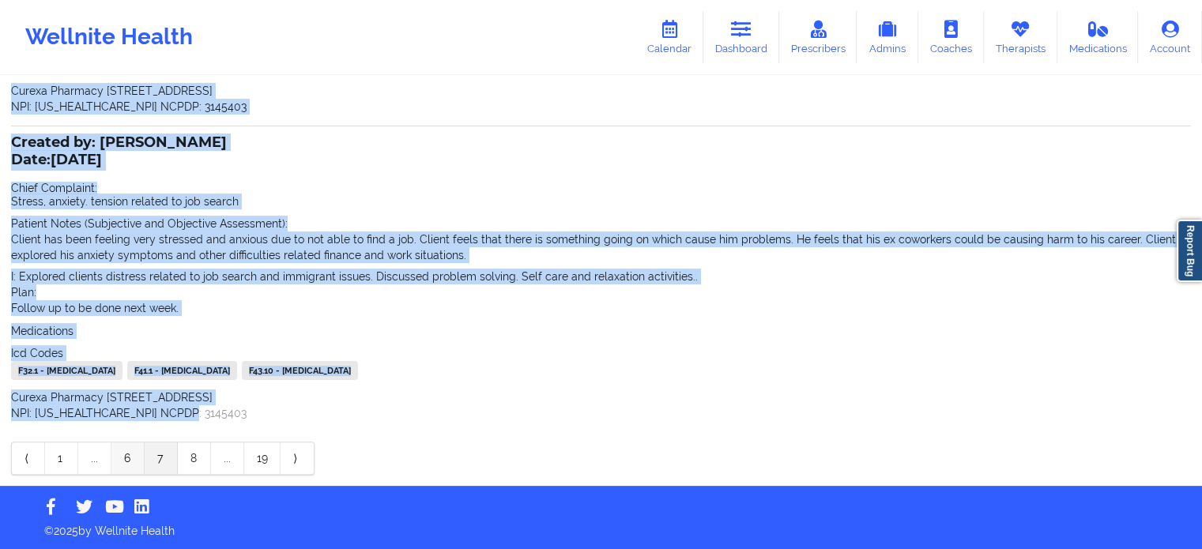
click at [136, 455] on link "6" at bounding box center [127, 458] width 33 height 32
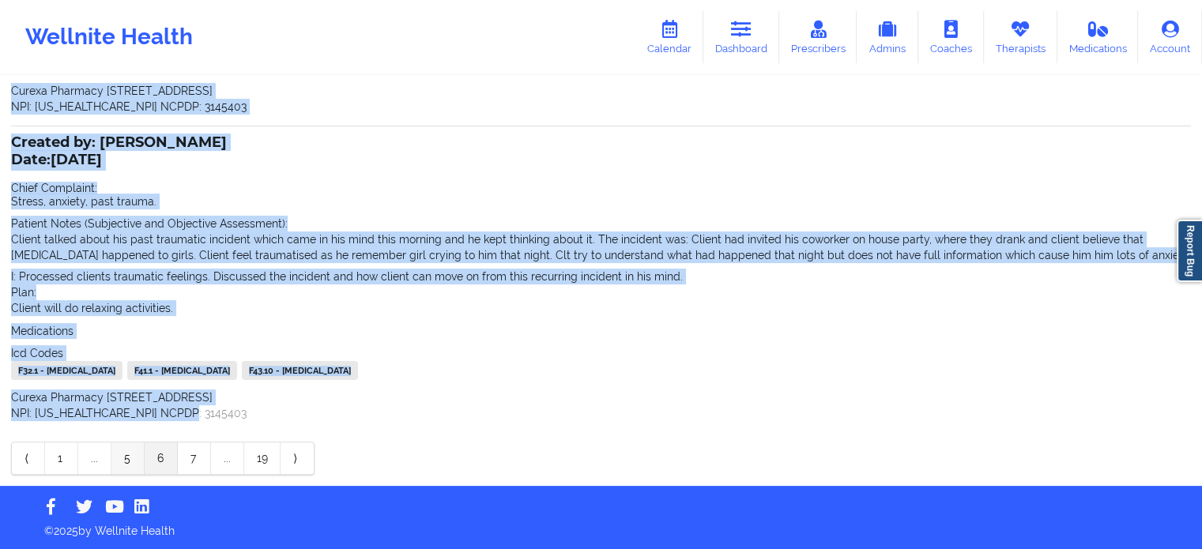
click at [129, 455] on link "5" at bounding box center [127, 458] width 33 height 32
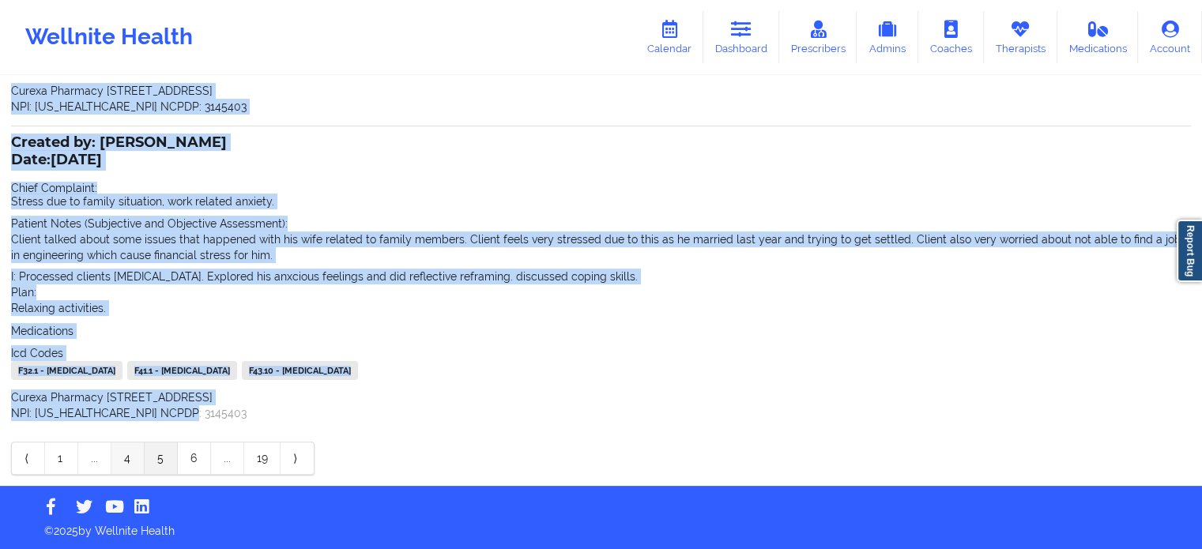
click at [125, 469] on link "4" at bounding box center [127, 458] width 33 height 32
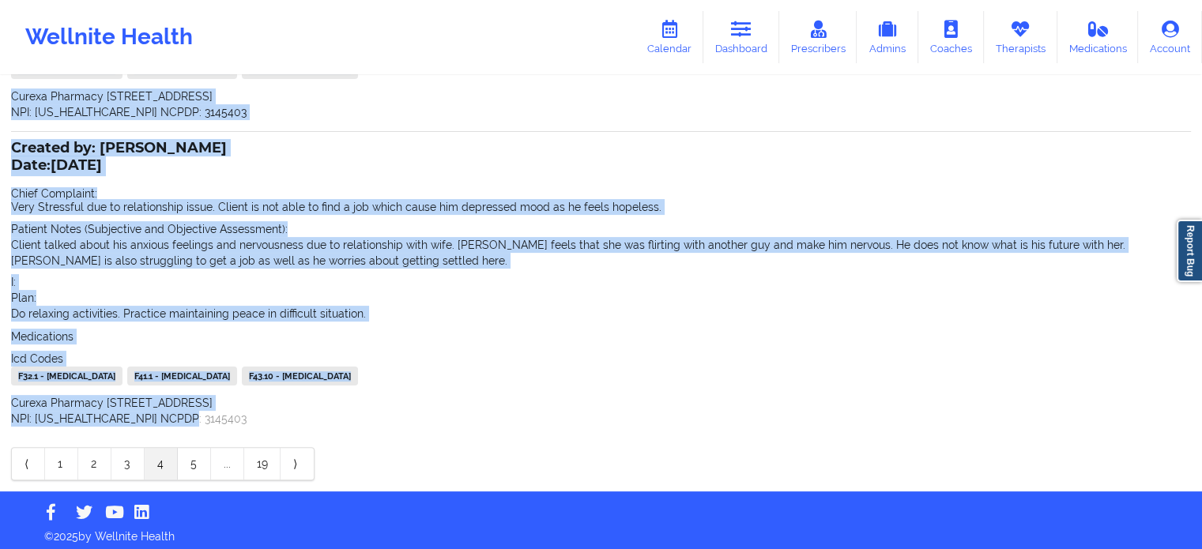
scroll to position [352, 0]
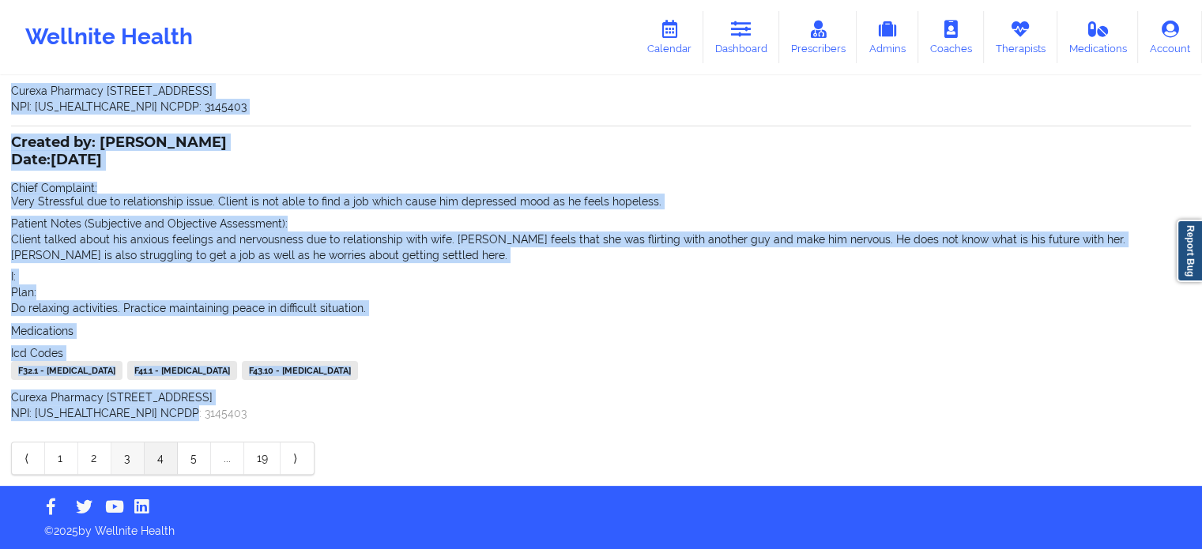
click at [131, 459] on link "3" at bounding box center [127, 458] width 33 height 32
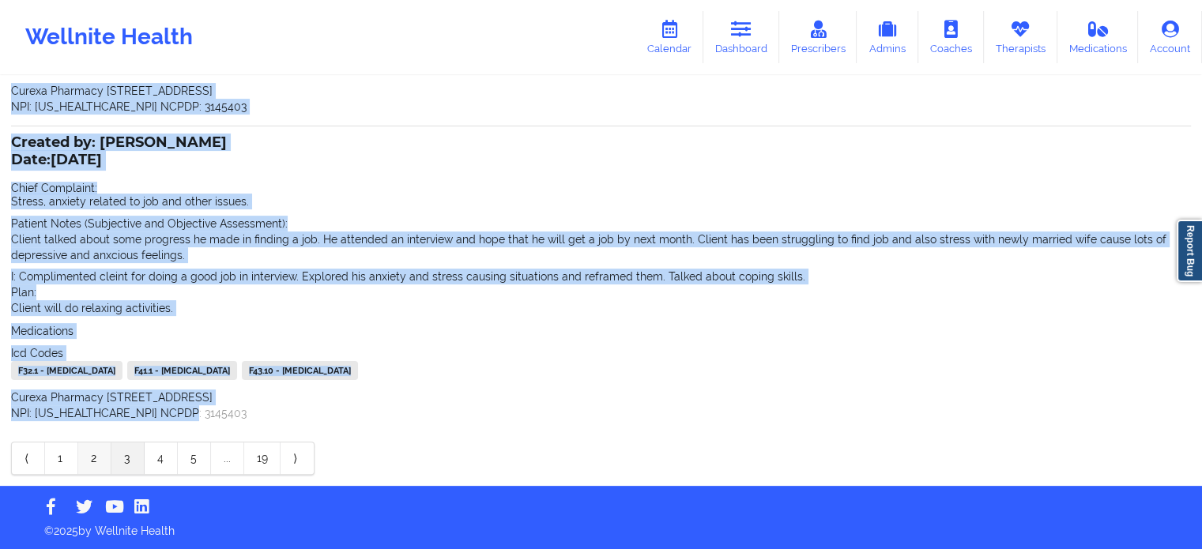
click at [99, 464] on link "2" at bounding box center [94, 458] width 33 height 32
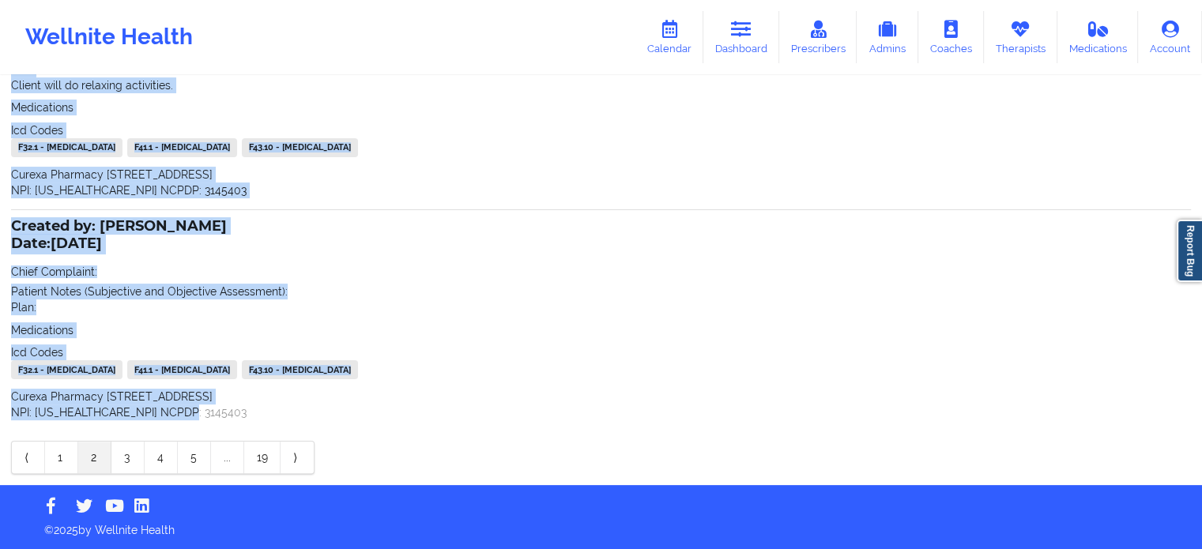
scroll to position [284, 0]
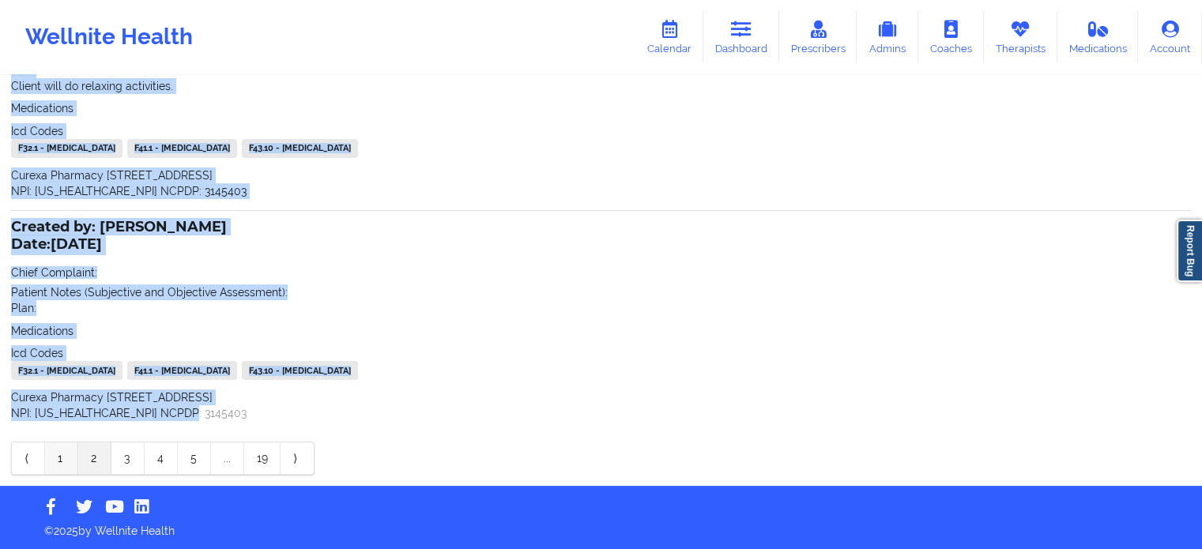
click at [64, 453] on link "1" at bounding box center [61, 458] width 33 height 32
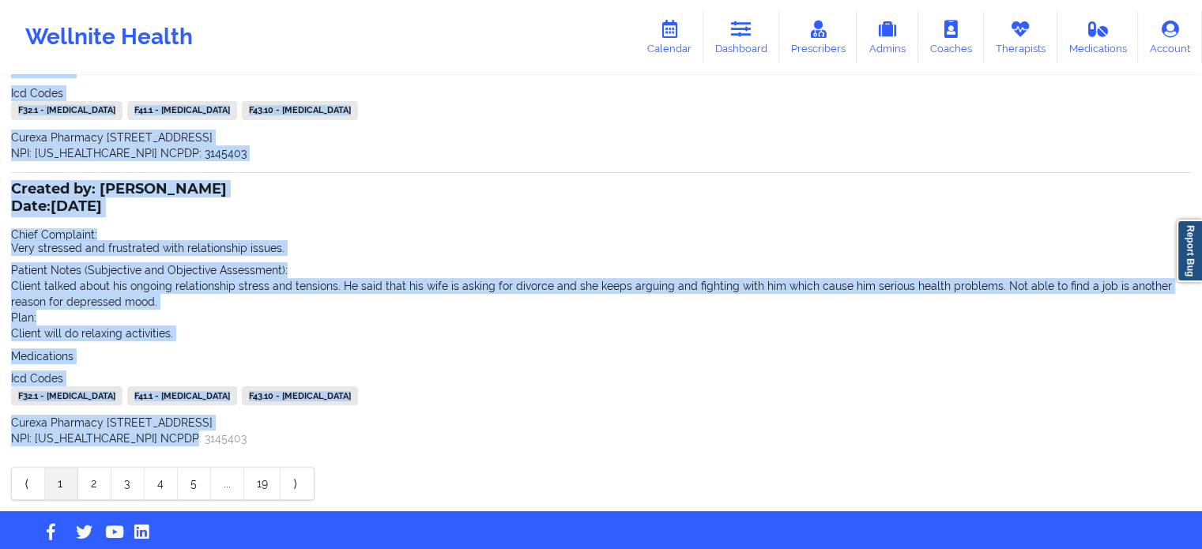
scroll to position [325, 0]
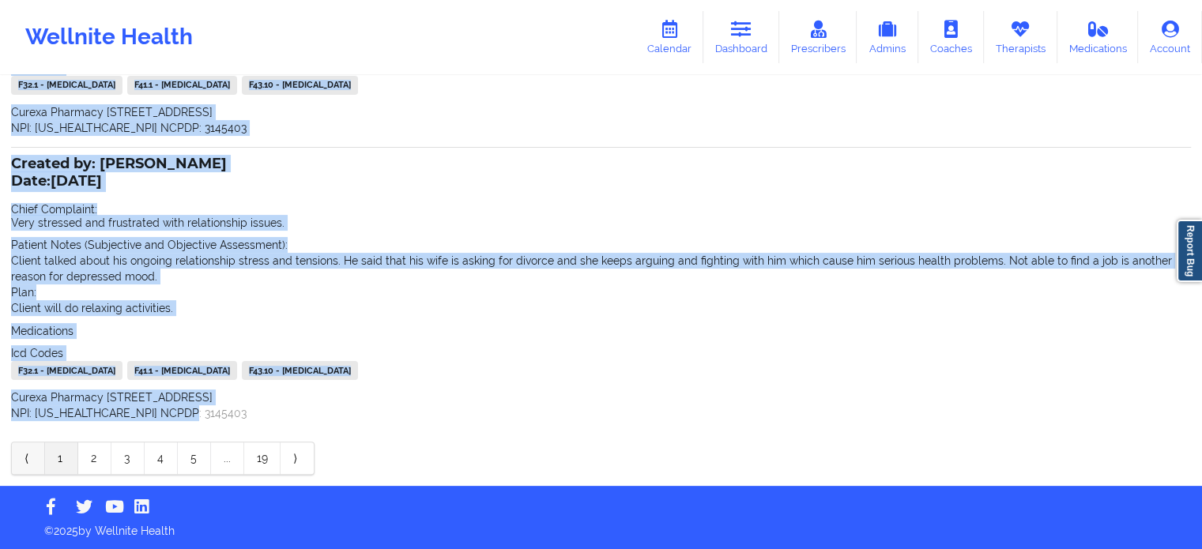
click at [22, 457] on link "⟨" at bounding box center [28, 458] width 33 height 32
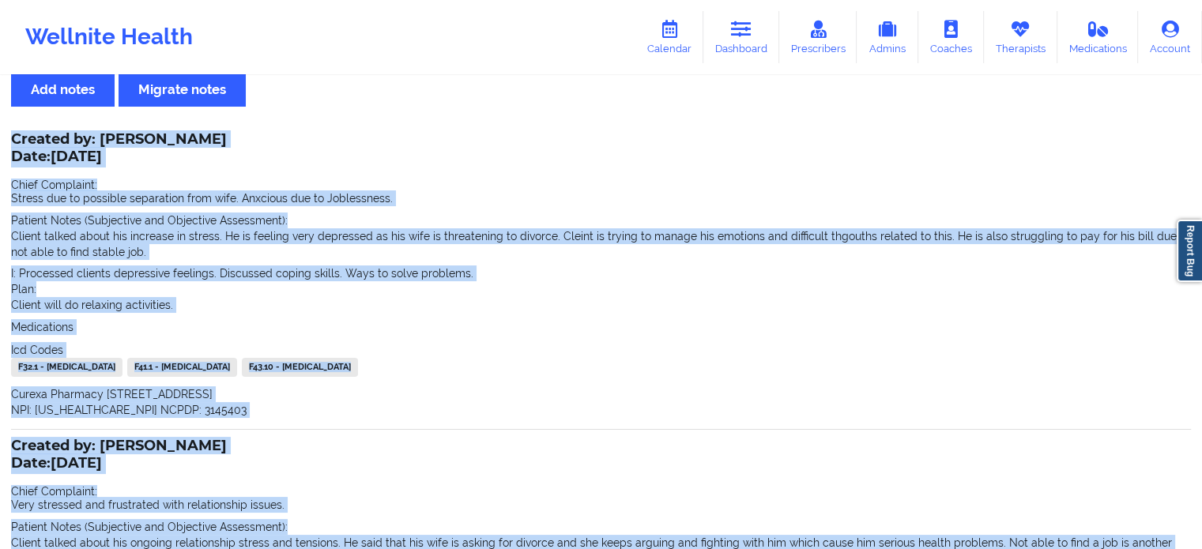
scroll to position [0, 0]
